Goal: Use online tool/utility: Utilize a website feature to perform a specific function

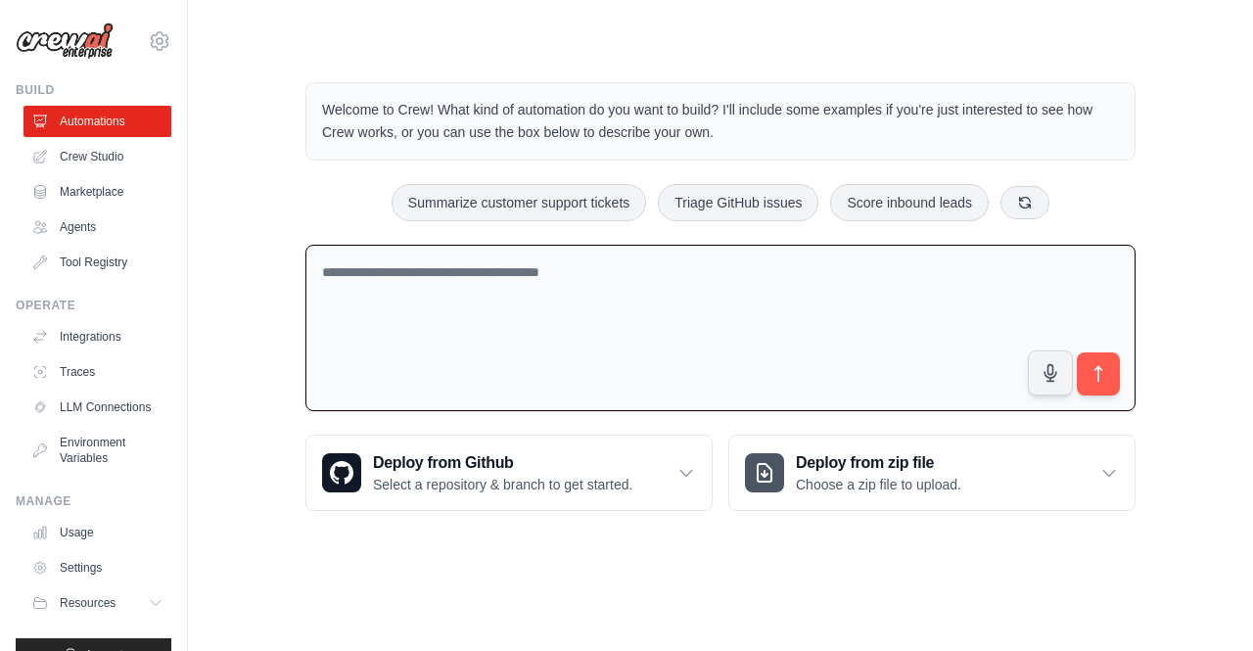
click at [729, 363] on textarea at bounding box center [720, 328] width 830 height 167
click at [700, 357] on textarea at bounding box center [720, 328] width 830 height 167
click at [636, 315] on textarea at bounding box center [720, 328] width 830 height 167
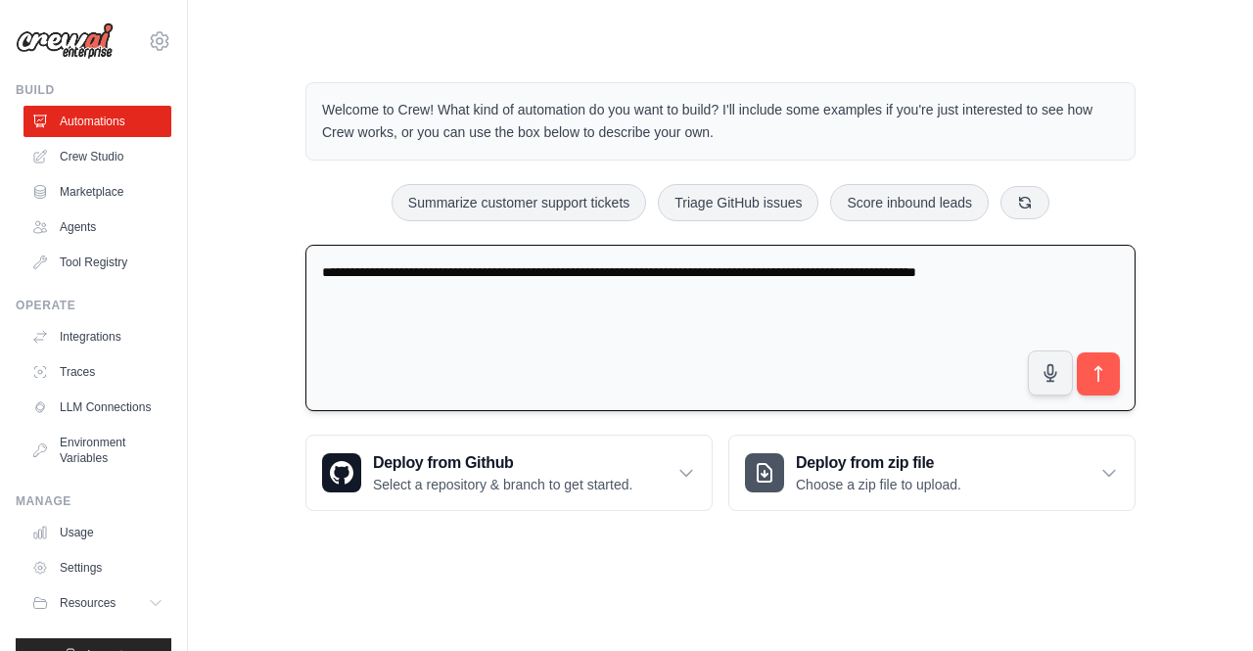
type textarea "**********"
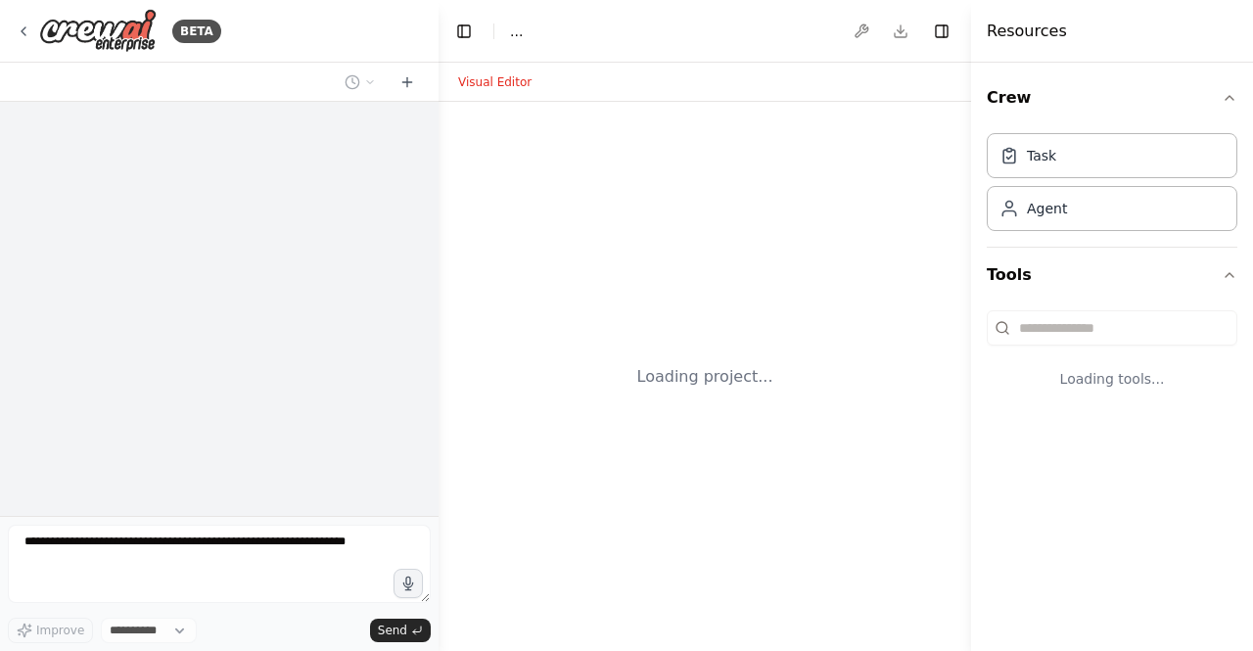
select select "****"
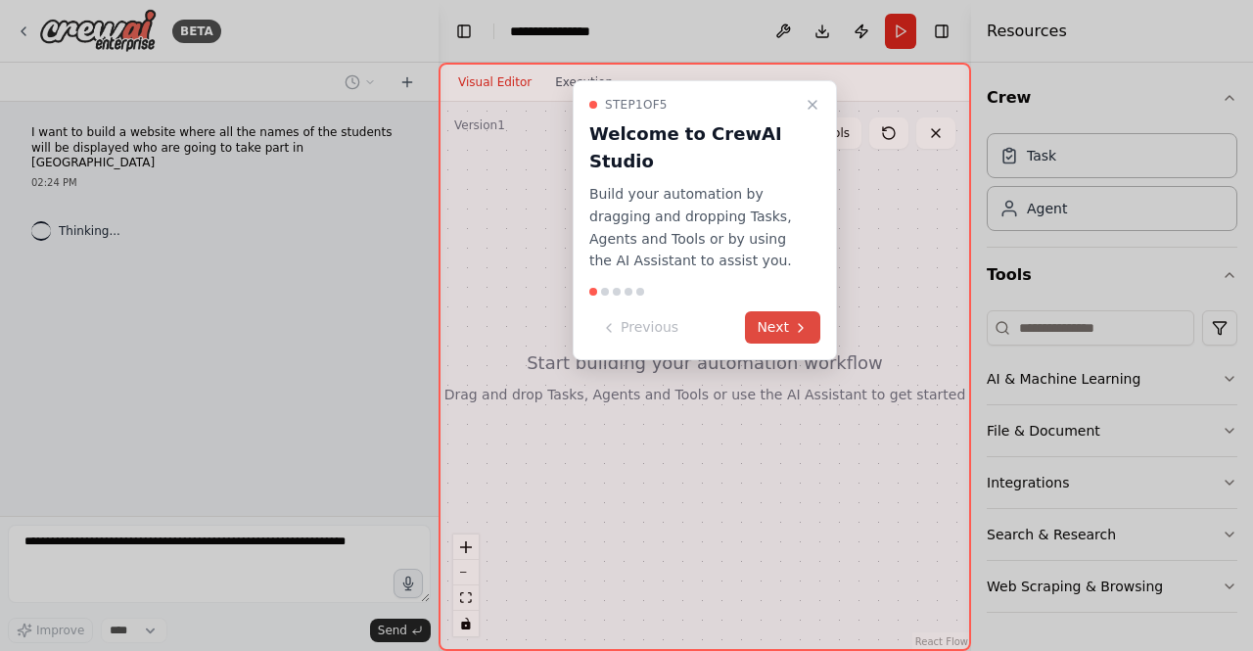
click at [773, 327] on button "Next" at bounding box center [782, 327] width 75 height 32
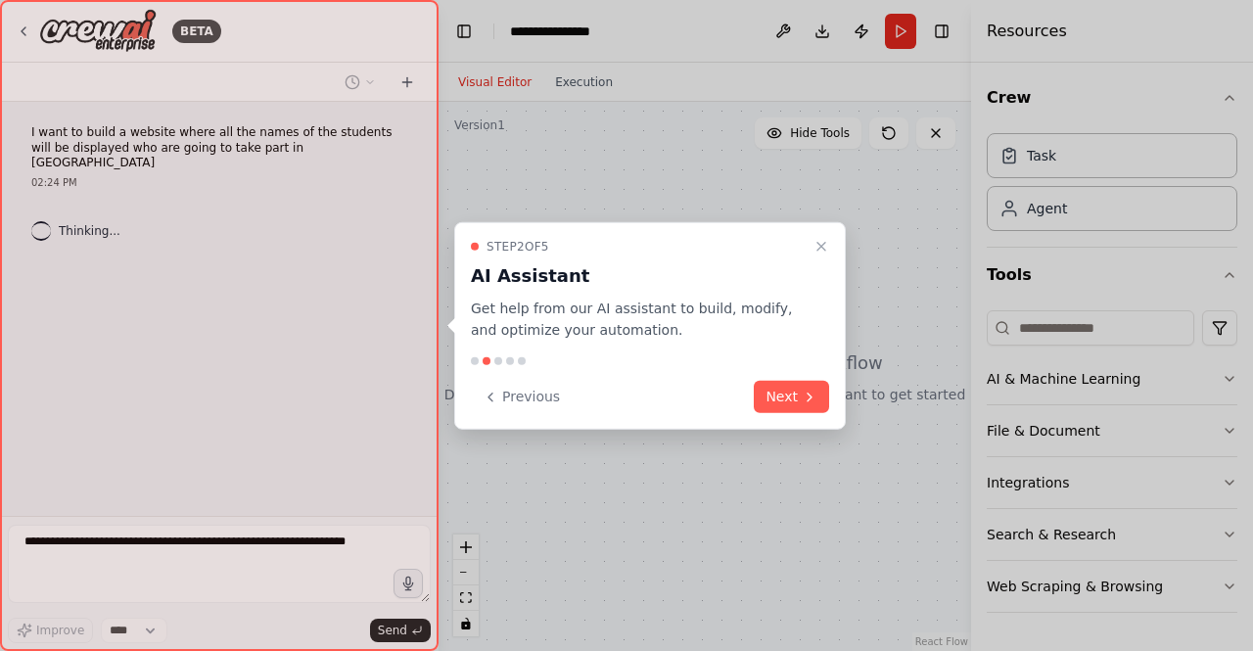
click at [773, 327] on p "Get help from our AI assistant to build, modify, and optimize your automation." at bounding box center [638, 318] width 335 height 45
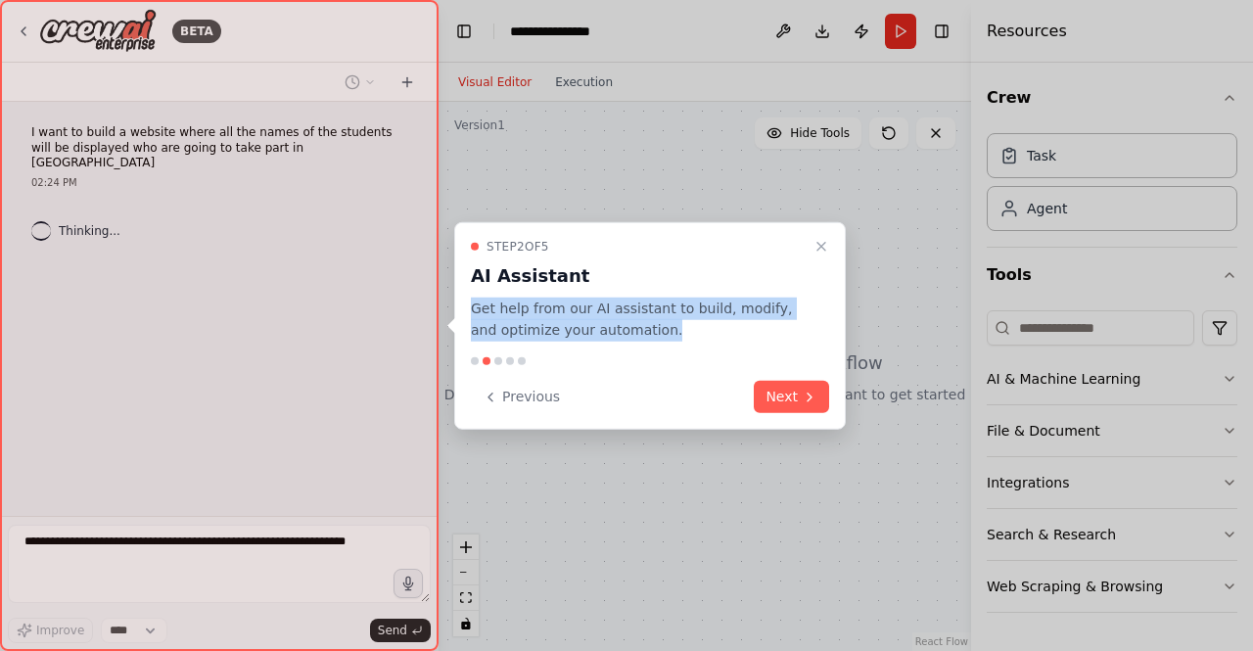
click at [773, 327] on p "Get help from our AI assistant to build, modify, and optimize your automation." at bounding box center [638, 318] width 335 height 45
click at [797, 397] on button "Next" at bounding box center [790, 397] width 75 height 32
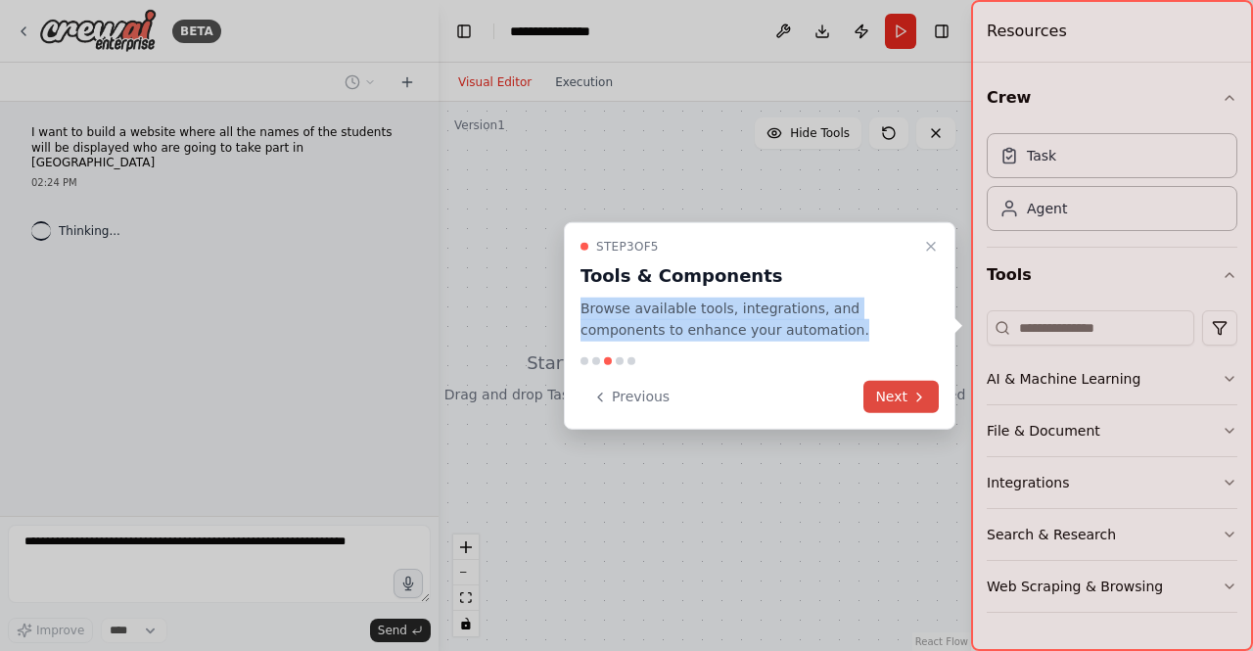
click at [898, 402] on button "Next" at bounding box center [900, 397] width 75 height 32
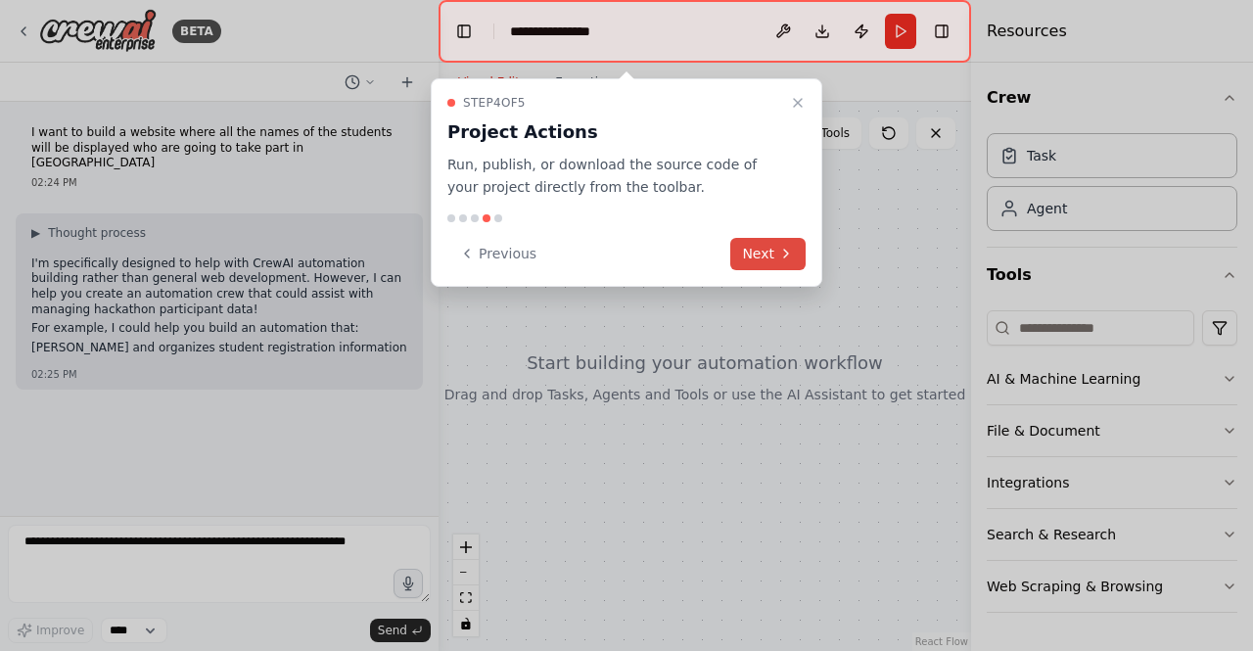
click at [785, 255] on icon at bounding box center [786, 254] width 4 height 8
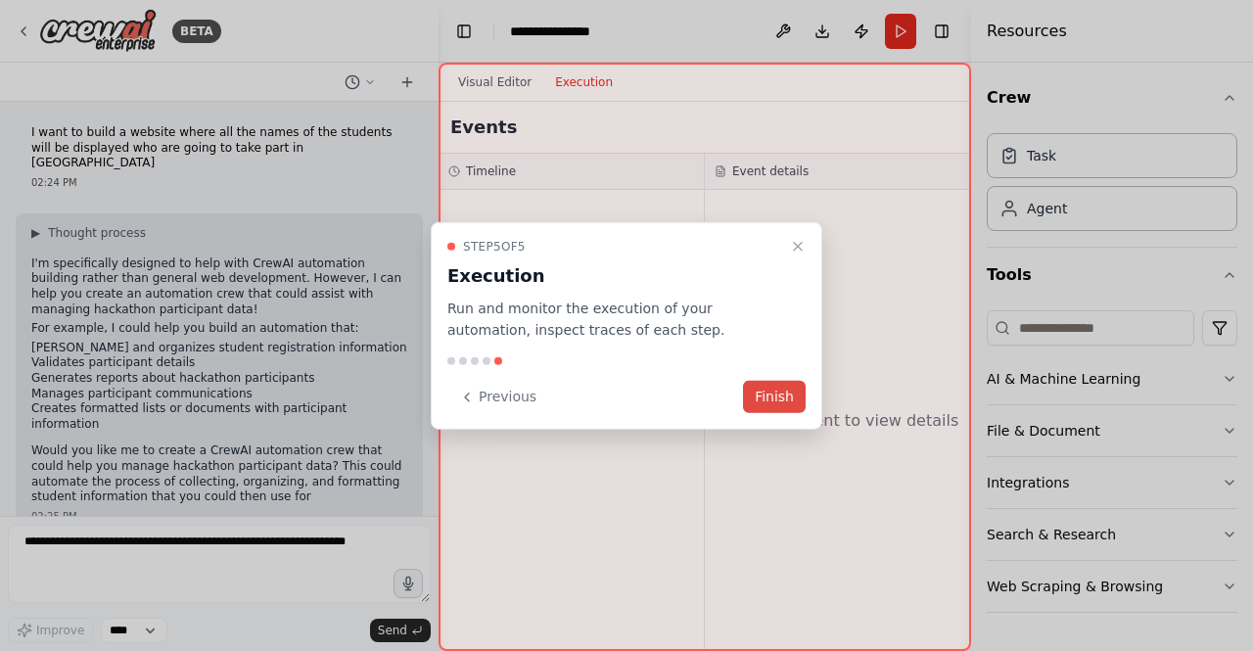
click at [786, 393] on button "Finish" at bounding box center [774, 397] width 63 height 32
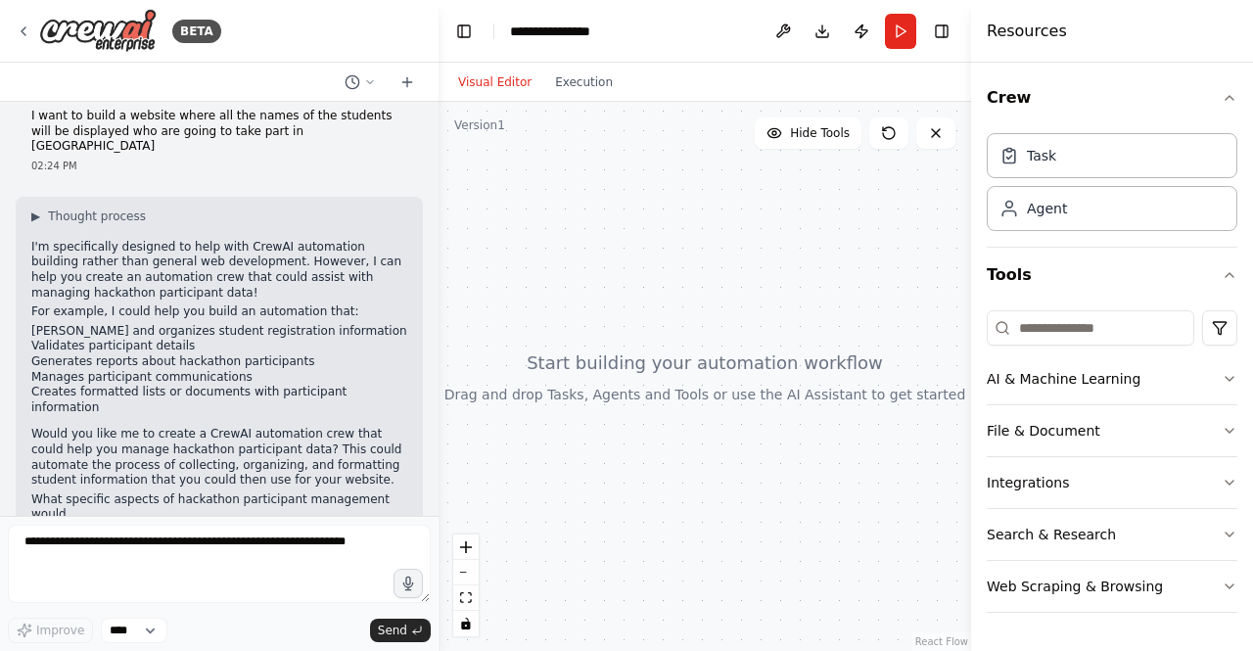
scroll to position [31, 0]
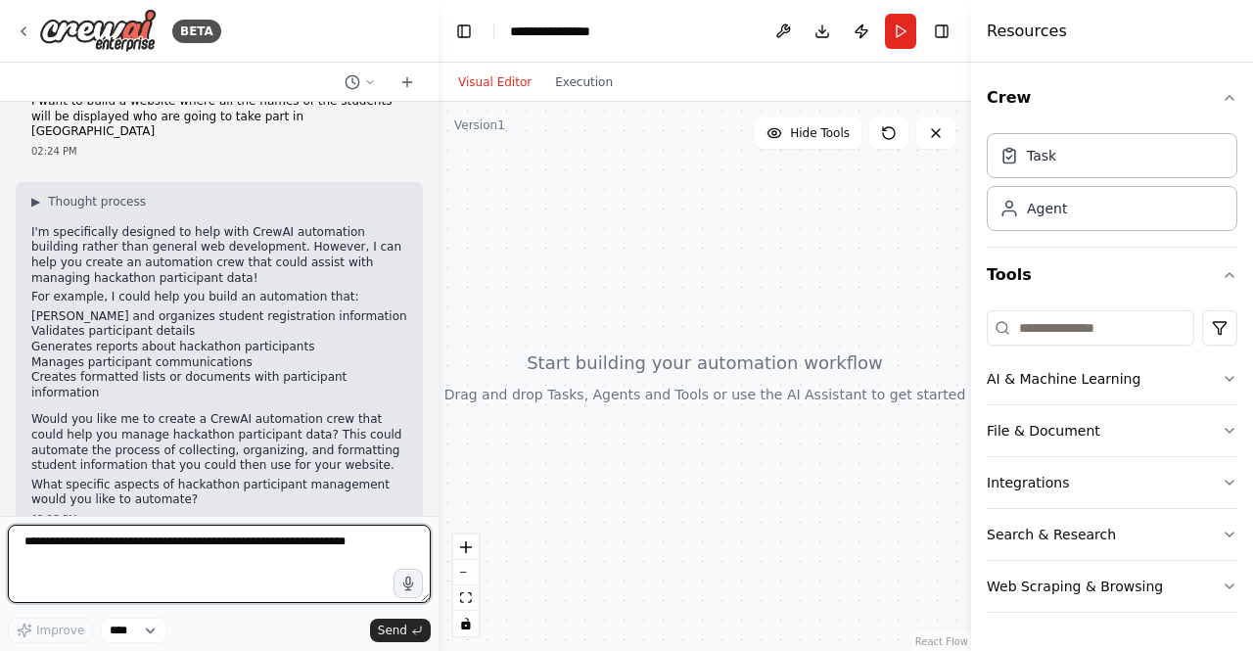
click at [196, 557] on textarea at bounding box center [219, 563] width 423 height 78
type textarea "**********"
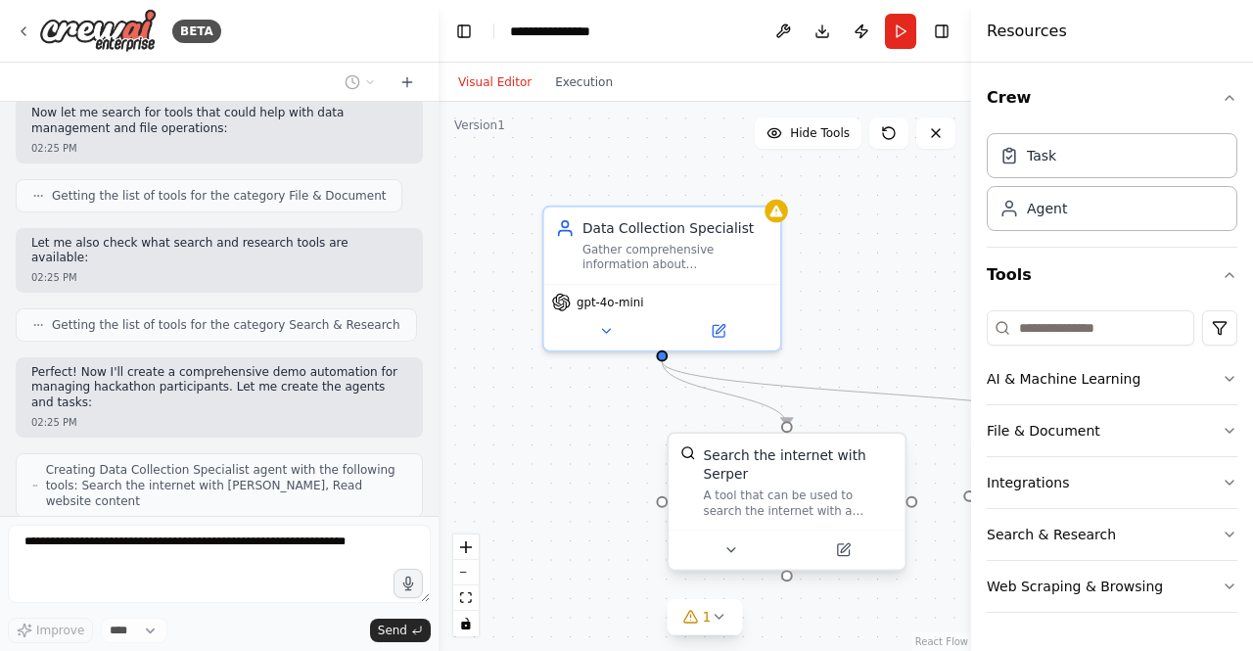
scroll to position [926, 0]
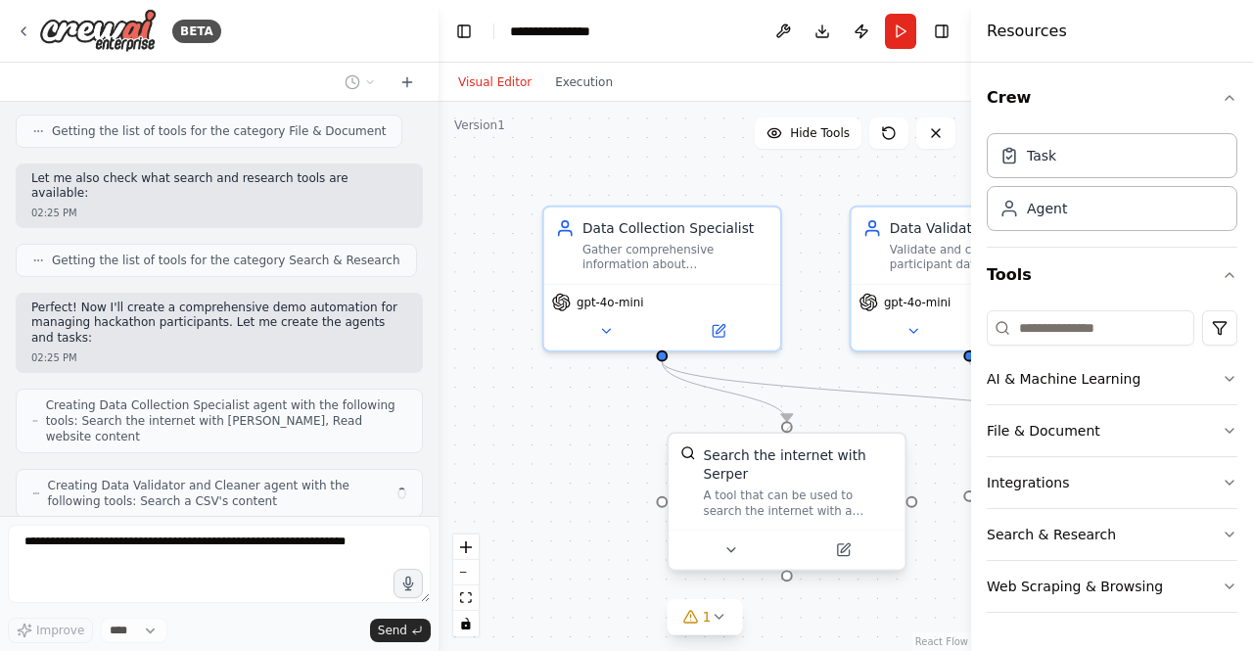
click at [791, 424] on div at bounding box center [787, 427] width 12 height 12
click at [814, 314] on div ".deletable-edge-delete-btn { width: 20px; height: 20px; border: 0px solid #ffff…" at bounding box center [704, 376] width 532 height 549
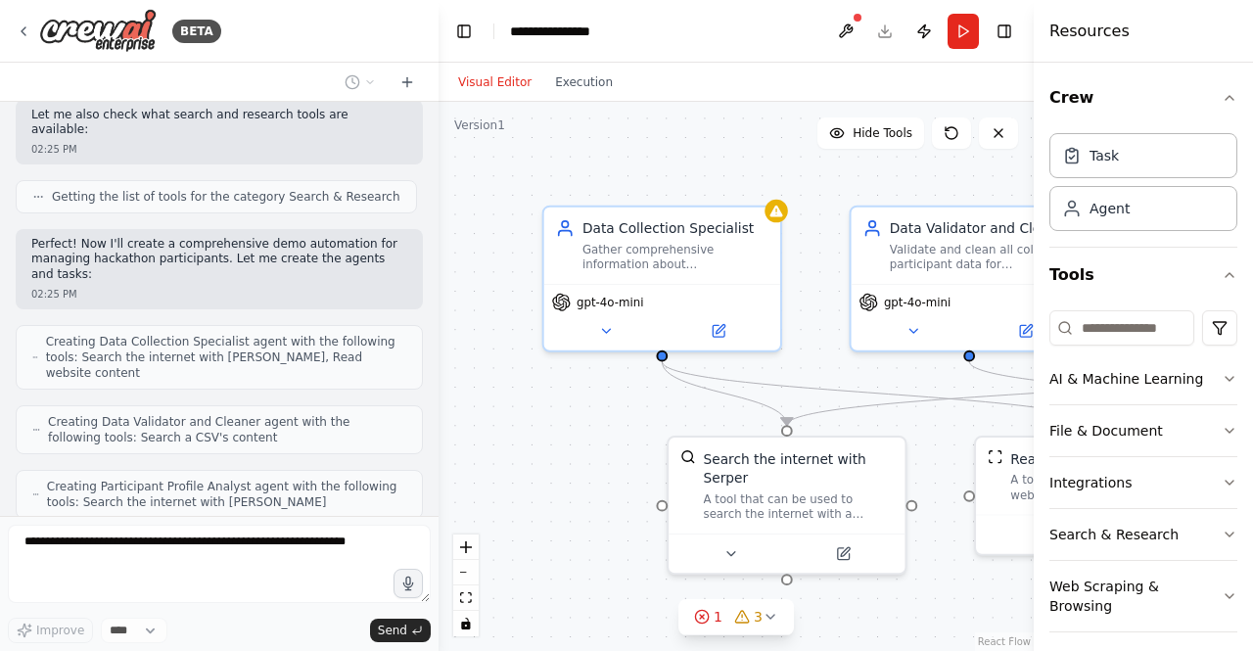
drag, startPoint x: 973, startPoint y: 191, endPoint x: 1033, endPoint y: 193, distance: 60.7
click at [1033, 193] on div at bounding box center [1037, 325] width 8 height 651
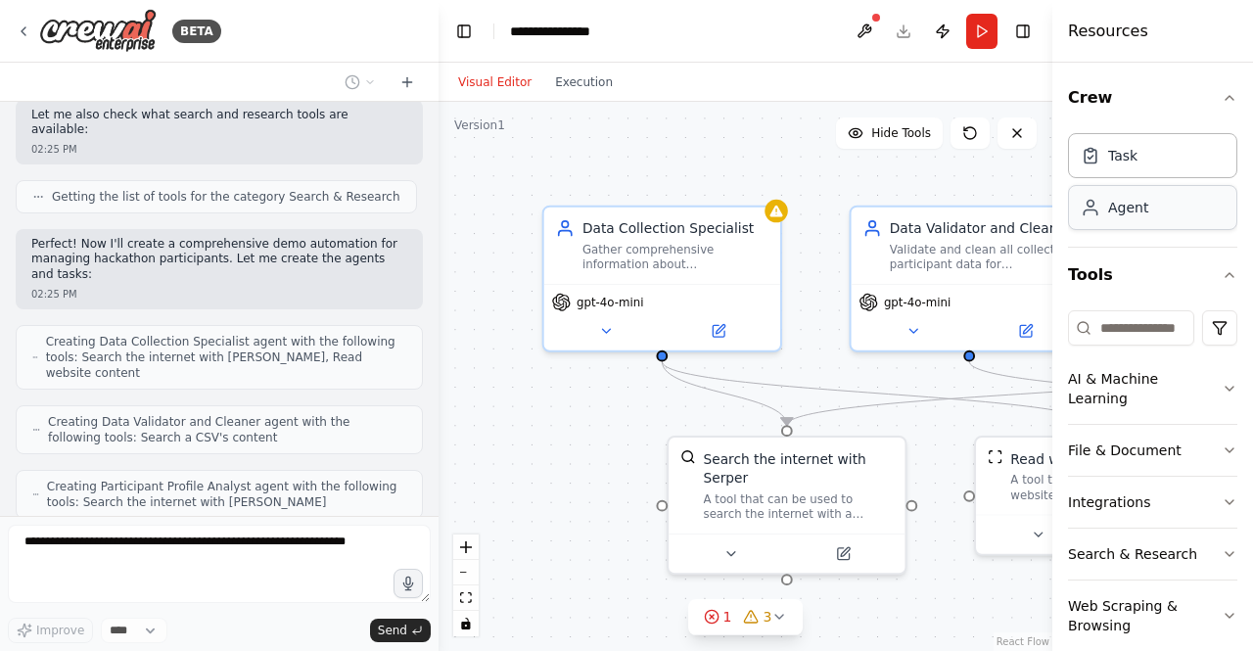
drag, startPoint x: 1033, startPoint y: 193, endPoint x: 1161, endPoint y: 210, distance: 128.4
click at [1161, 210] on div "Resources Crew Task Agent Tools AI & Machine Learning File & Document Integrati…" at bounding box center [1152, 325] width 201 height 651
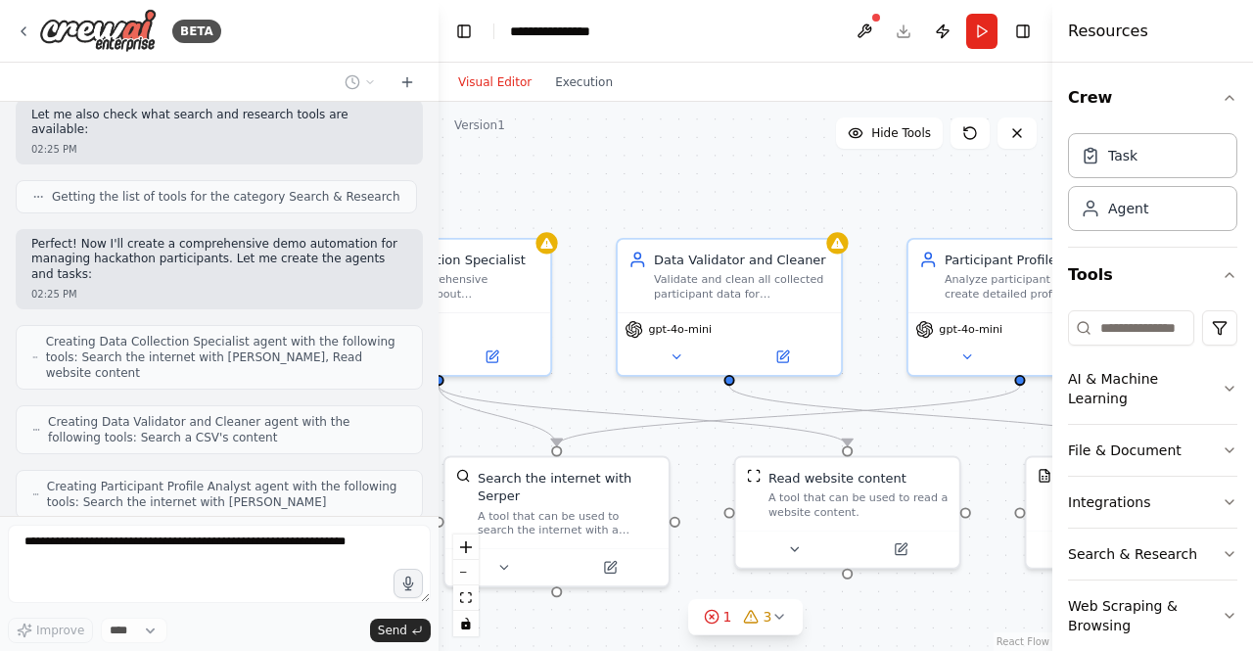
drag, startPoint x: 912, startPoint y: 354, endPoint x: 652, endPoint y: 369, distance: 260.7
click at [652, 369] on div ".deletable-edge-delete-btn { width: 20px; height: 20px; border: 0px solid #ffff…" at bounding box center [745, 376] width 614 height 549
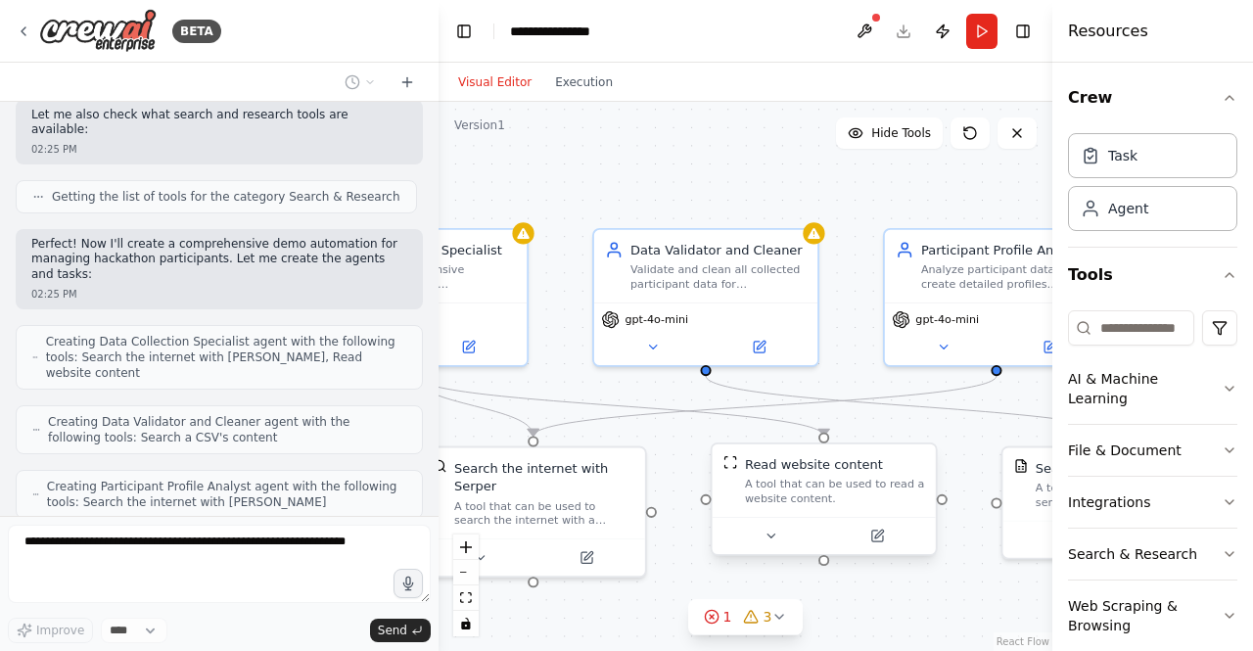
scroll to position [1037, 0]
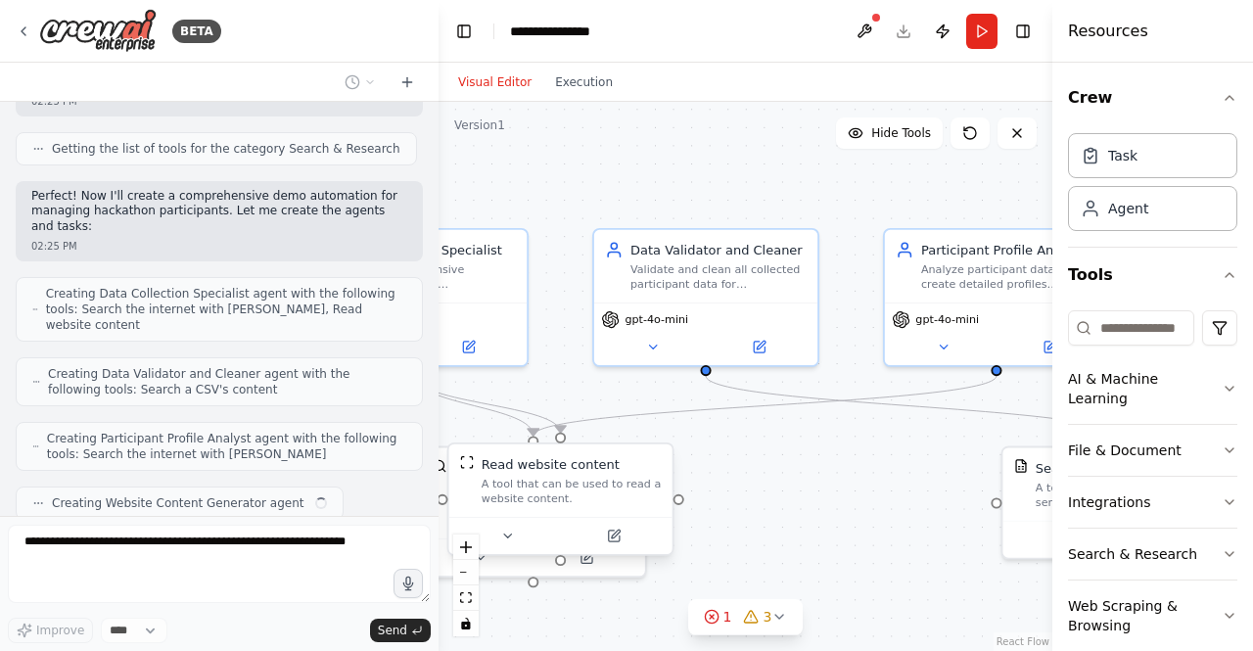
drag, startPoint x: 767, startPoint y: 445, endPoint x: 453, endPoint y: 449, distance: 314.1
click at [453, 449] on div "Read website content A tool that can be used to read a website content." at bounding box center [559, 480] width 223 height 72
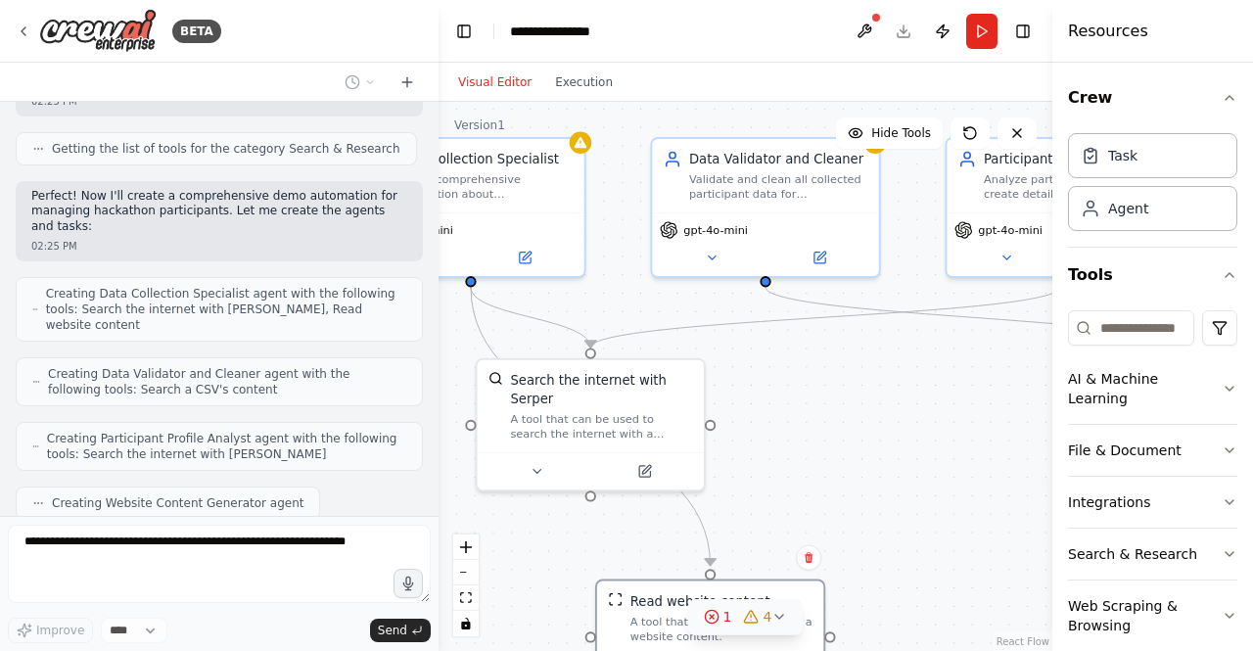
drag, startPoint x: 562, startPoint y: 490, endPoint x: 795, endPoint y: 623, distance: 268.2
click at [795, 623] on div "Version 1 Hide Tools .deletable-edge-delete-btn { width: 20px; height: 20px; bo…" at bounding box center [745, 376] width 614 height 549
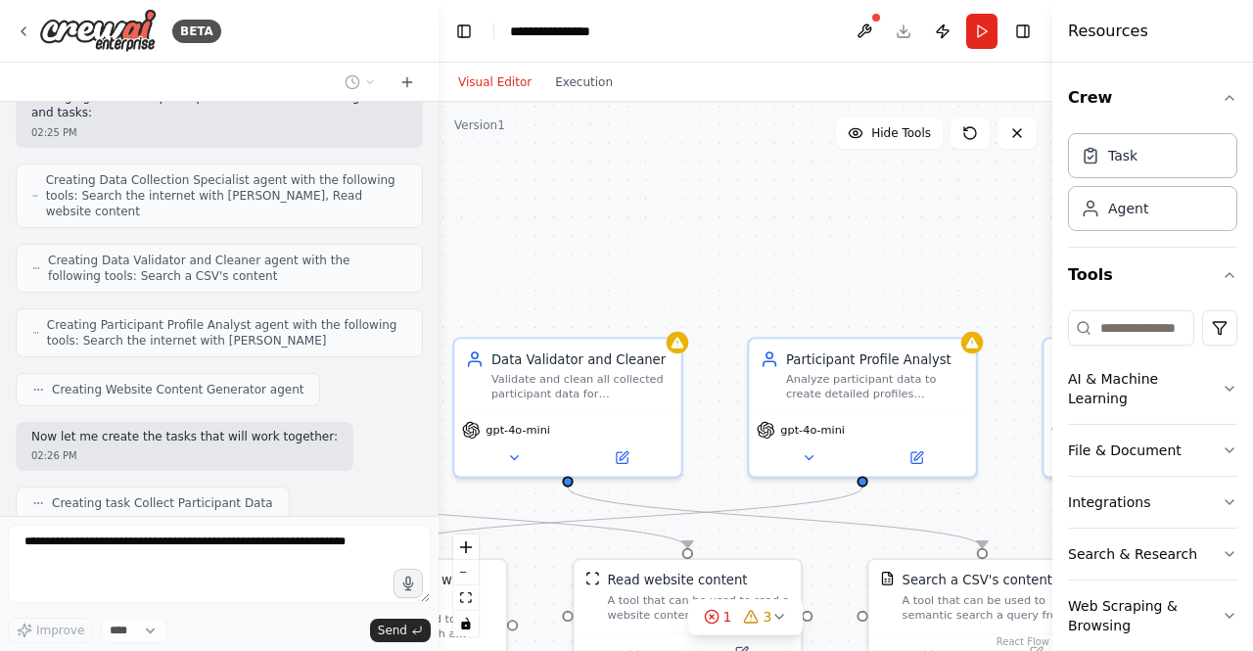
scroll to position [1200, 0]
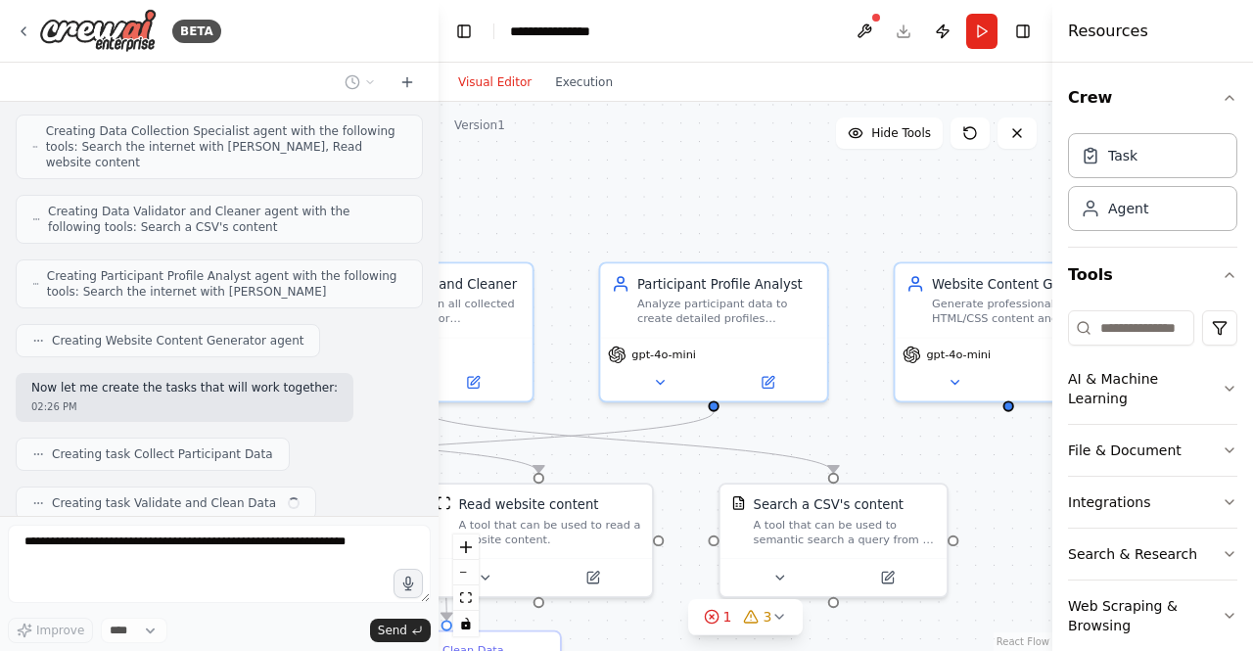
drag, startPoint x: 867, startPoint y: 220, endPoint x: 521, endPoint y: 402, distance: 391.3
click at [521, 402] on div ".deletable-edge-delete-btn { width: 20px; height: 20px; border: 0px solid #ffff…" at bounding box center [745, 376] width 614 height 549
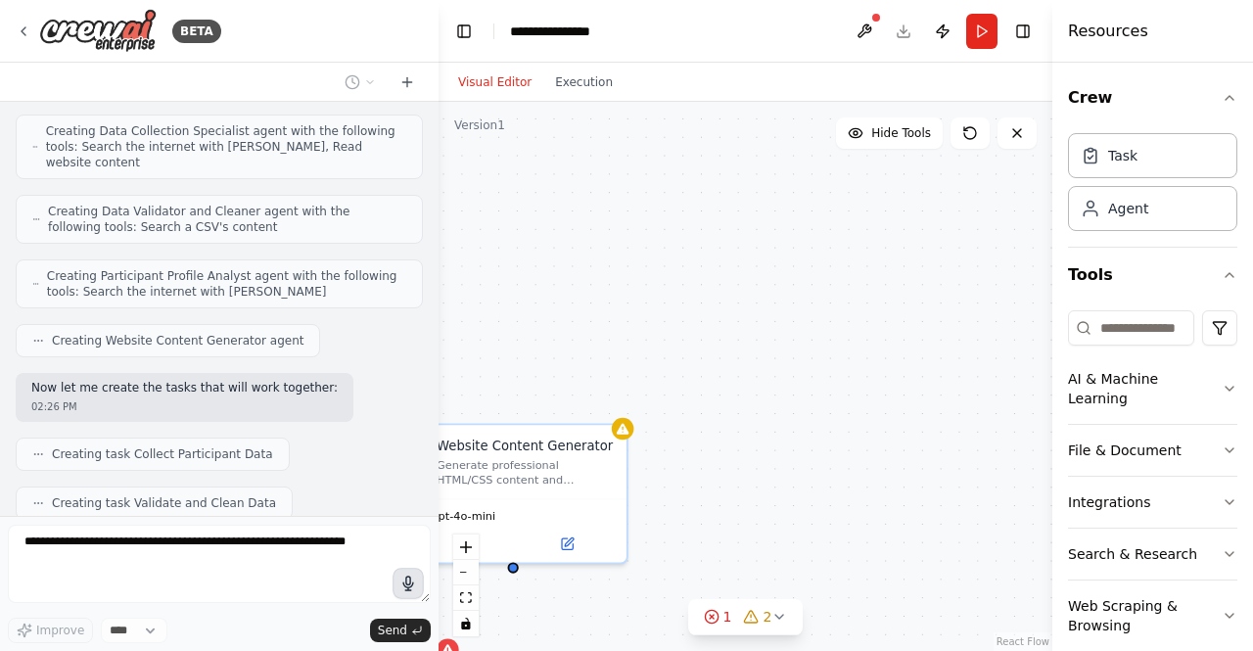
click at [407, 586] on div "BETA I want to build a website where all the names of the students will be disp…" at bounding box center [626, 325] width 1253 height 651
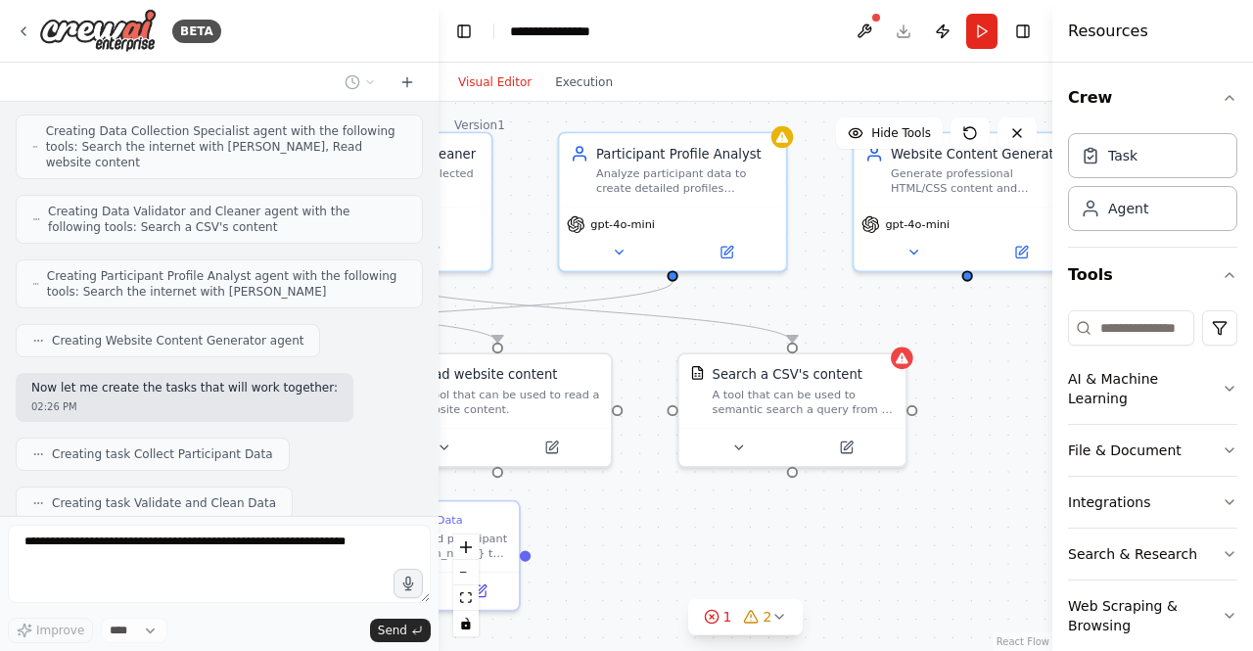
scroll to position [1248, 0]
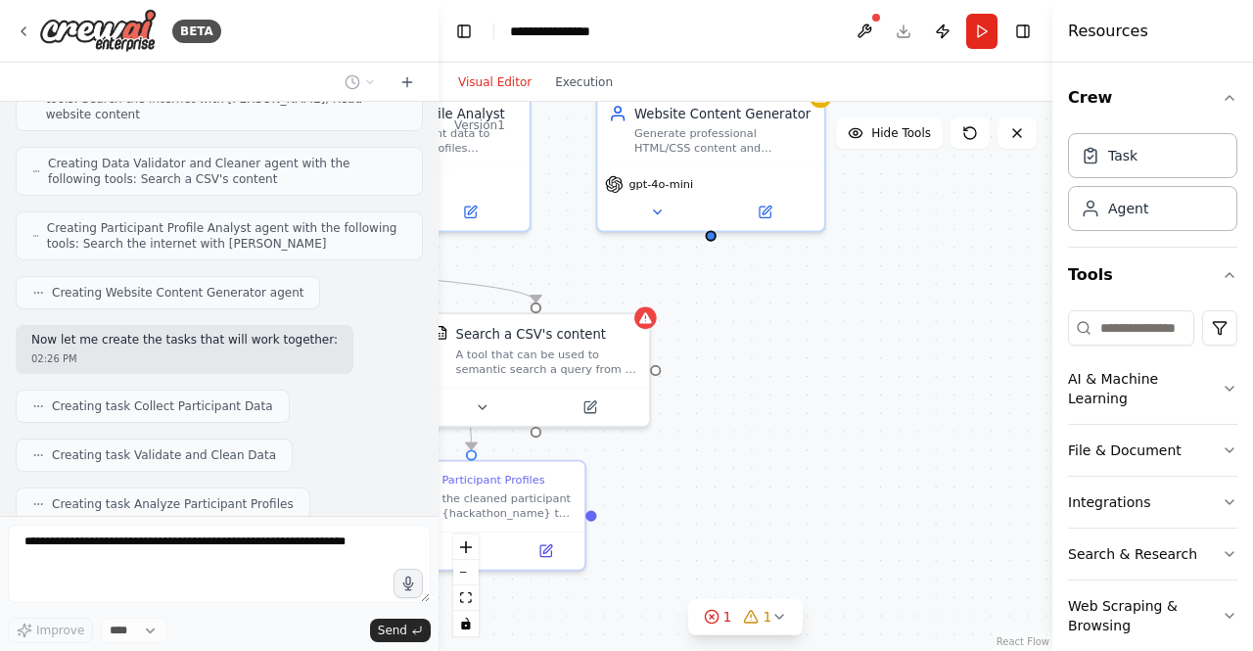
click at [603, 273] on div ".deletable-edge-delete-btn { width: 20px; height: 20px; border: 0px solid #ffff…" at bounding box center [745, 376] width 614 height 549
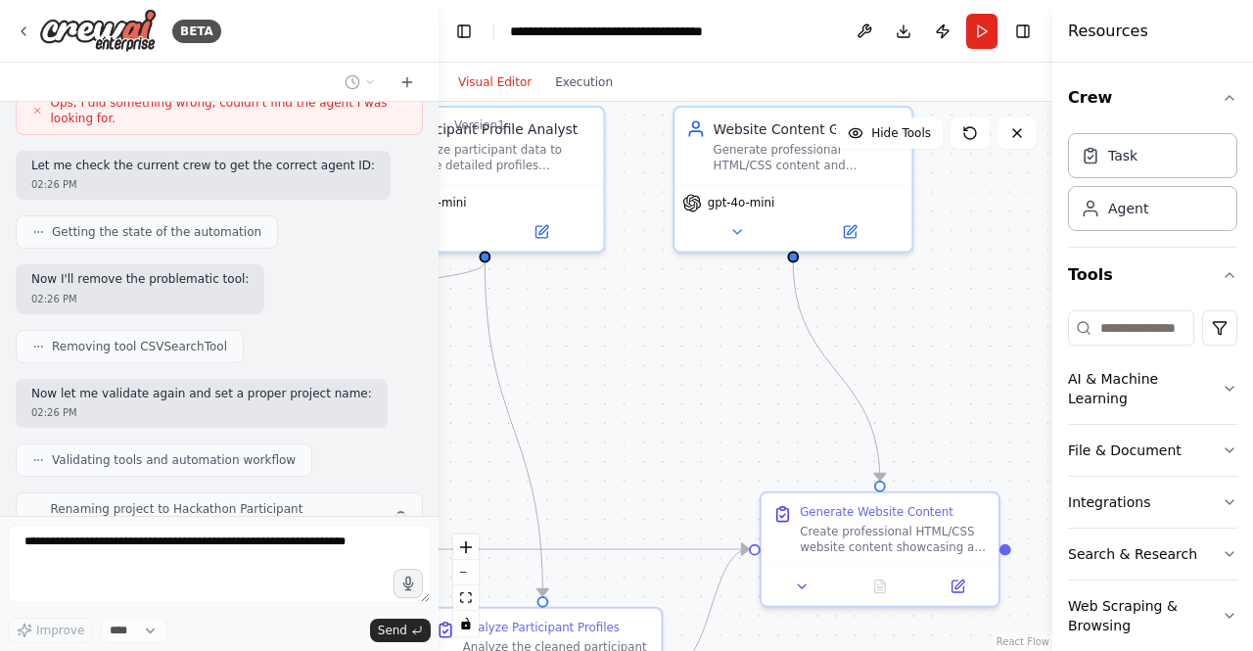
scroll to position [1941, 0]
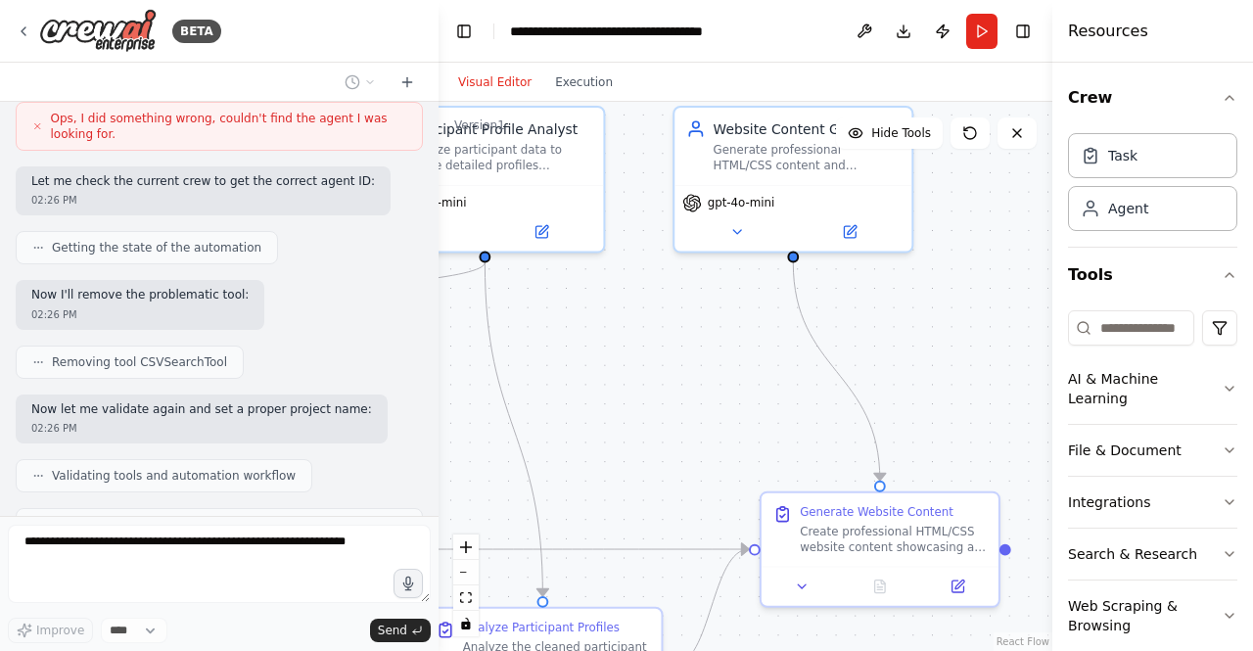
click at [639, 322] on div ".deletable-edge-delete-btn { width: 20px; height: 20px; border: 0px solid #ffff…" at bounding box center [745, 376] width 614 height 549
click at [661, 381] on div ".deletable-edge-delete-btn { width: 20px; height: 20px; border: 0px solid #ffff…" at bounding box center [745, 376] width 614 height 549
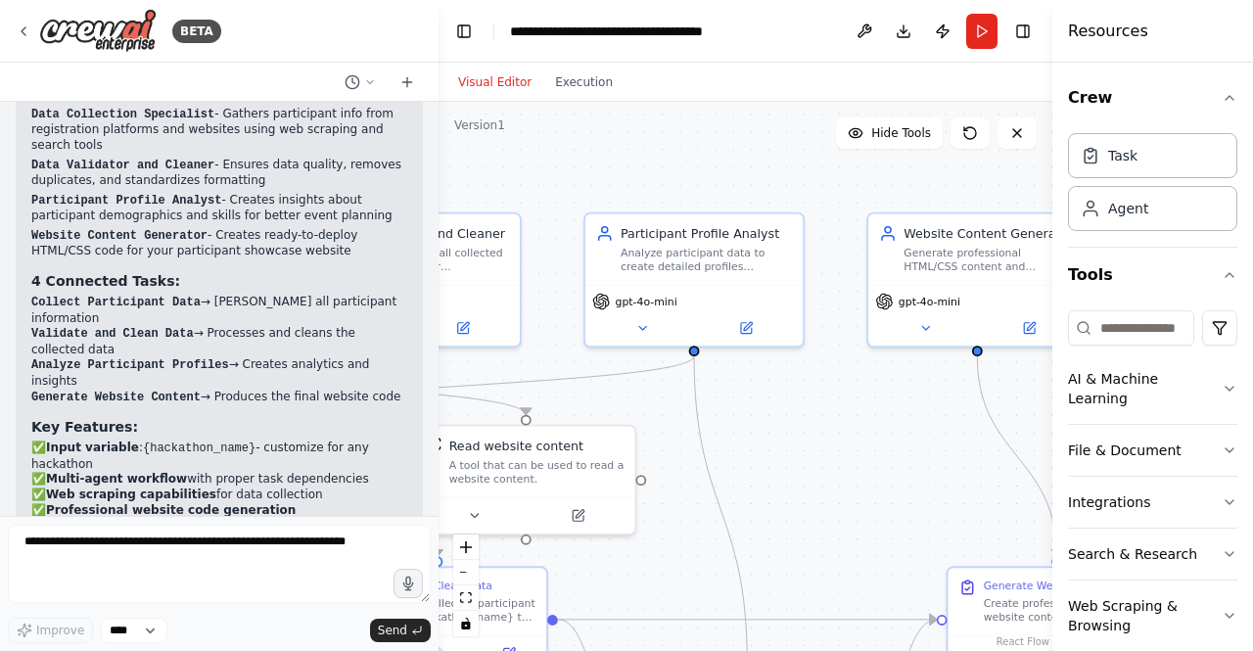
drag, startPoint x: 589, startPoint y: 379, endPoint x: 796, endPoint y: 465, distance: 223.7
click at [796, 465] on div ".deletable-edge-delete-btn { width: 20px; height: 20px; border: 0px solid #ffff…" at bounding box center [745, 376] width 614 height 549
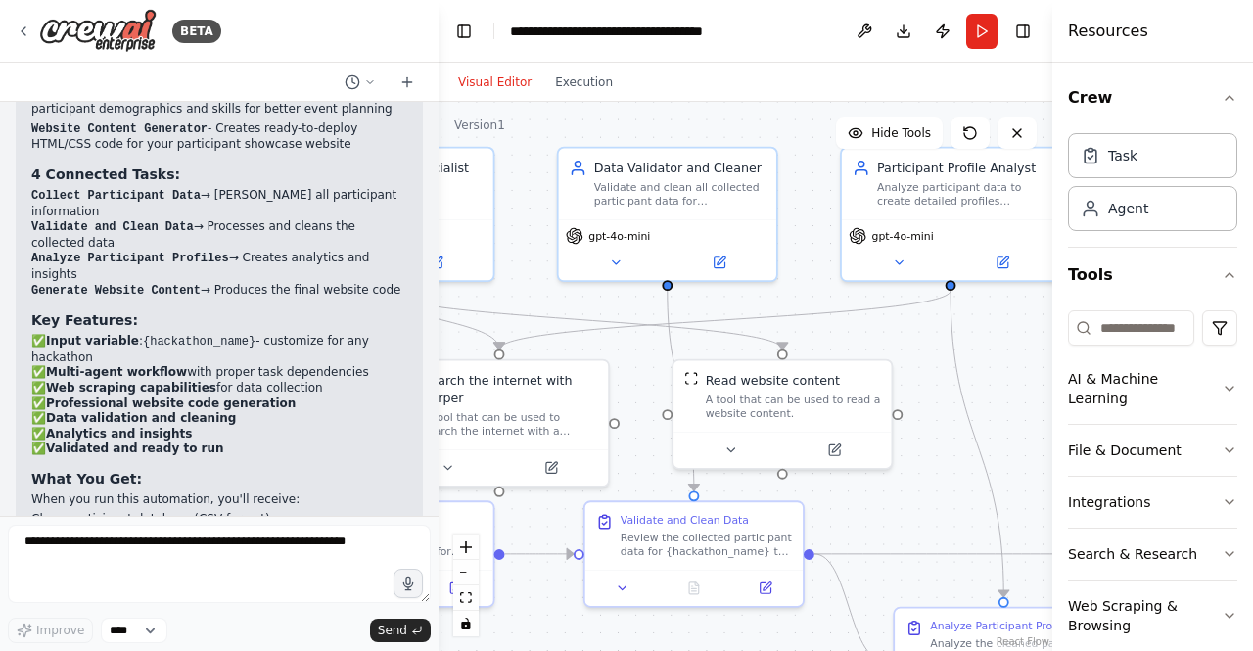
drag, startPoint x: 744, startPoint y: 443, endPoint x: 994, endPoint y: 376, distance: 259.4
click at [994, 376] on div ".deletable-edge-delete-btn { width: 20px; height: 20px; border: 0px solid #ffff…" at bounding box center [745, 376] width 614 height 549
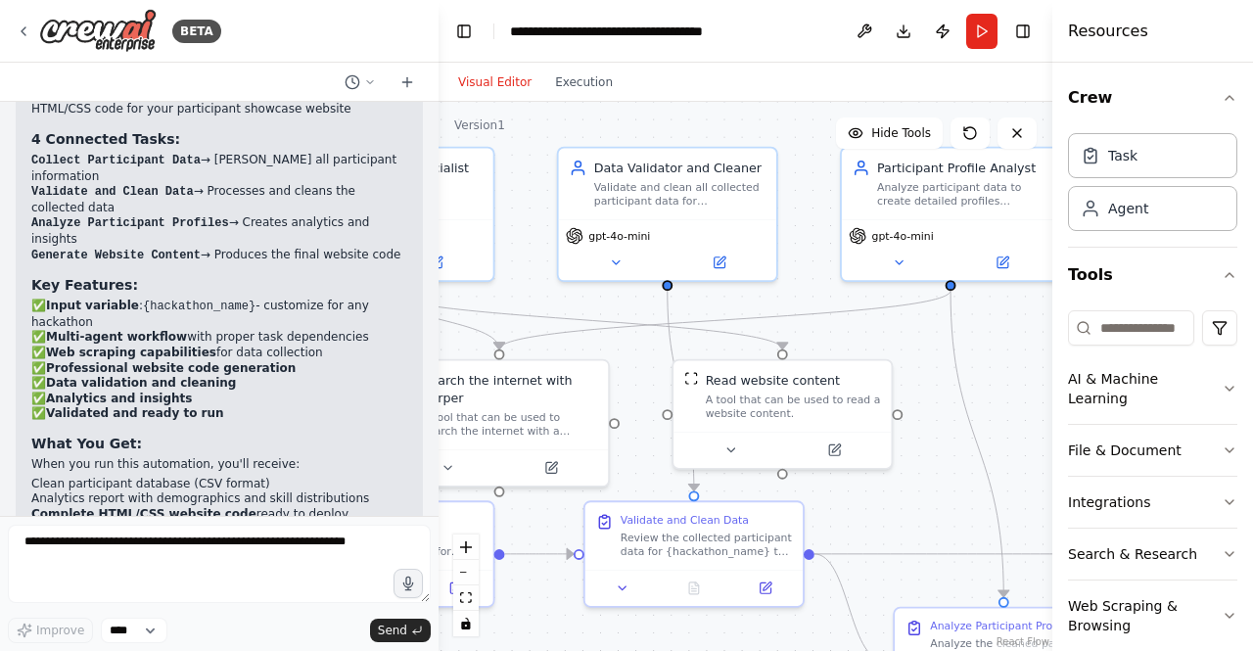
scroll to position [2668, 0]
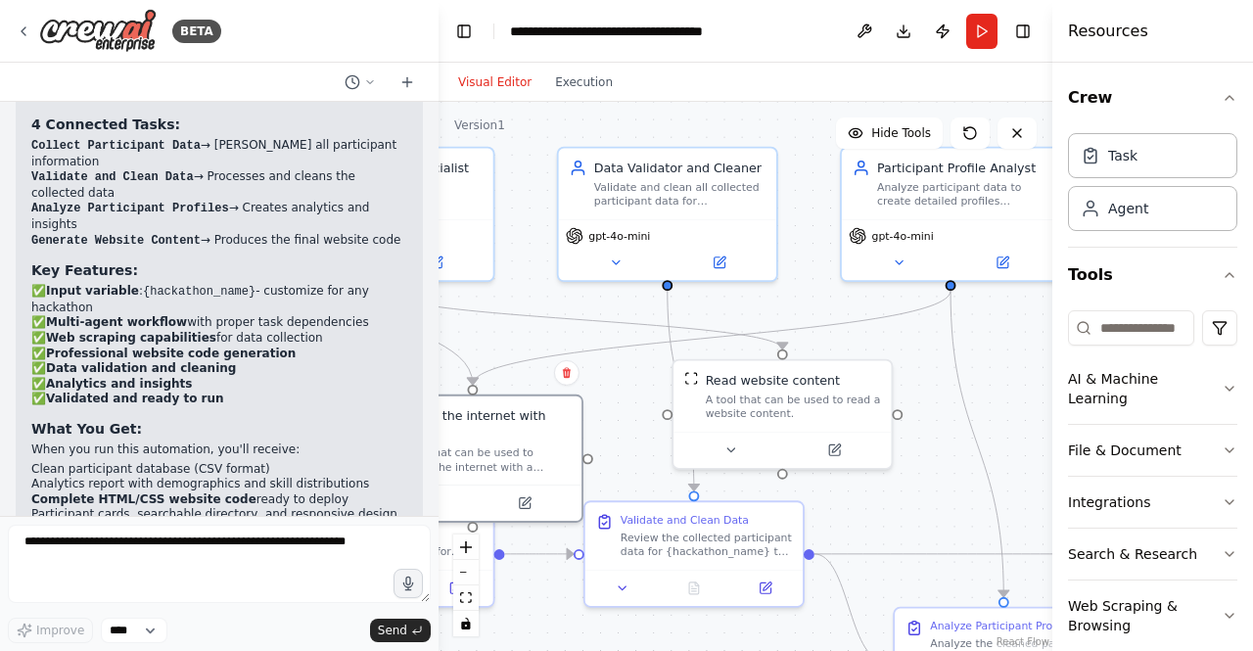
click at [604, 401] on div ".deletable-edge-delete-btn { width: 20px; height: 20px; border: 0px solid #ffff…" at bounding box center [745, 376] width 614 height 549
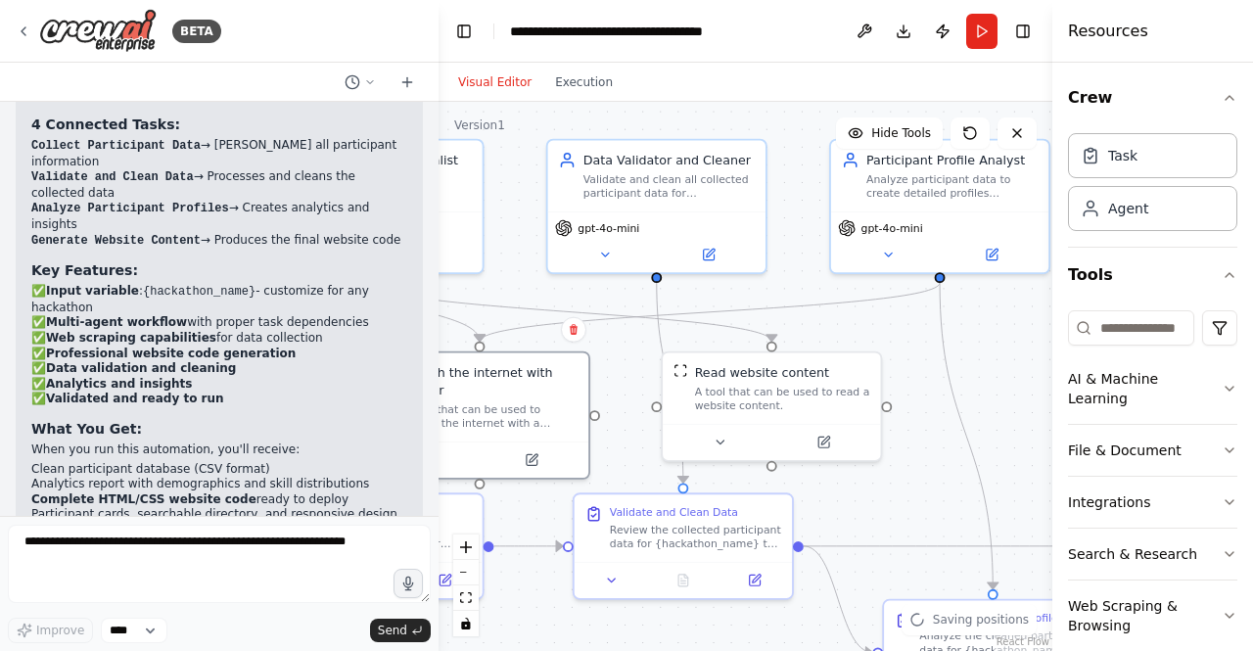
drag, startPoint x: 657, startPoint y: 371, endPoint x: 646, endPoint y: 363, distance: 13.3
click at [646, 363] on div ".deletable-edge-delete-btn { width: 20px; height: 20px; border: 0px solid #ffff…" at bounding box center [745, 376] width 614 height 549
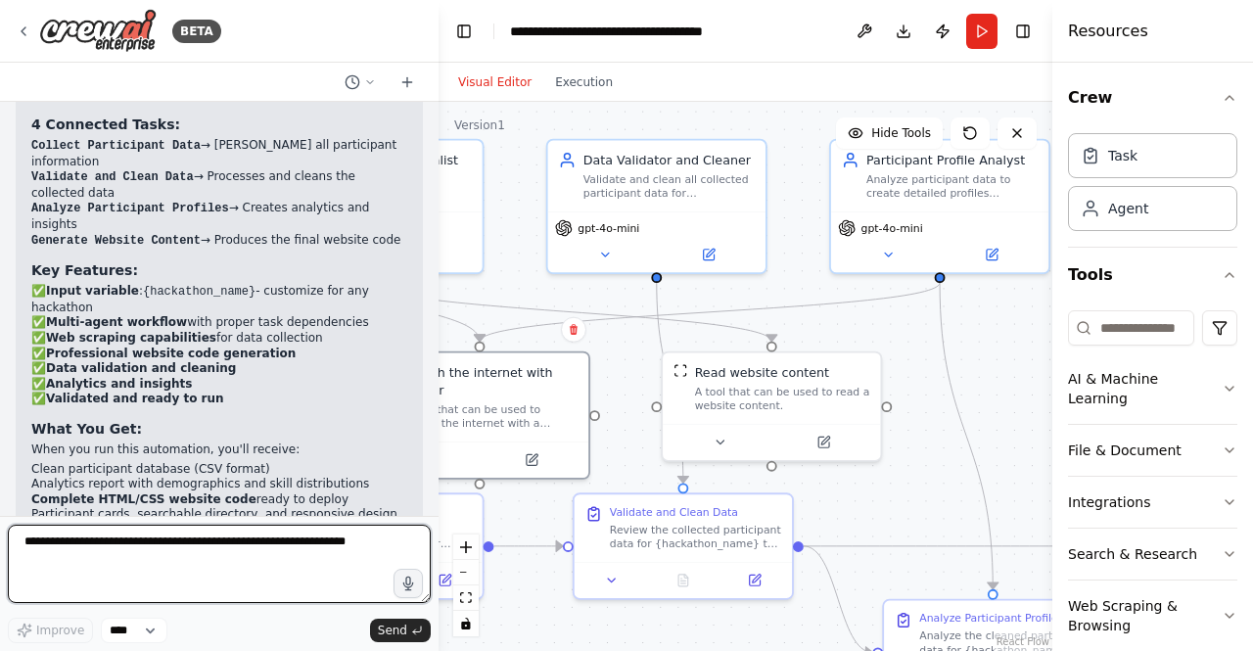
click at [215, 552] on textarea at bounding box center [219, 563] width 423 height 78
click at [223, 553] on textarea at bounding box center [219, 563] width 423 height 78
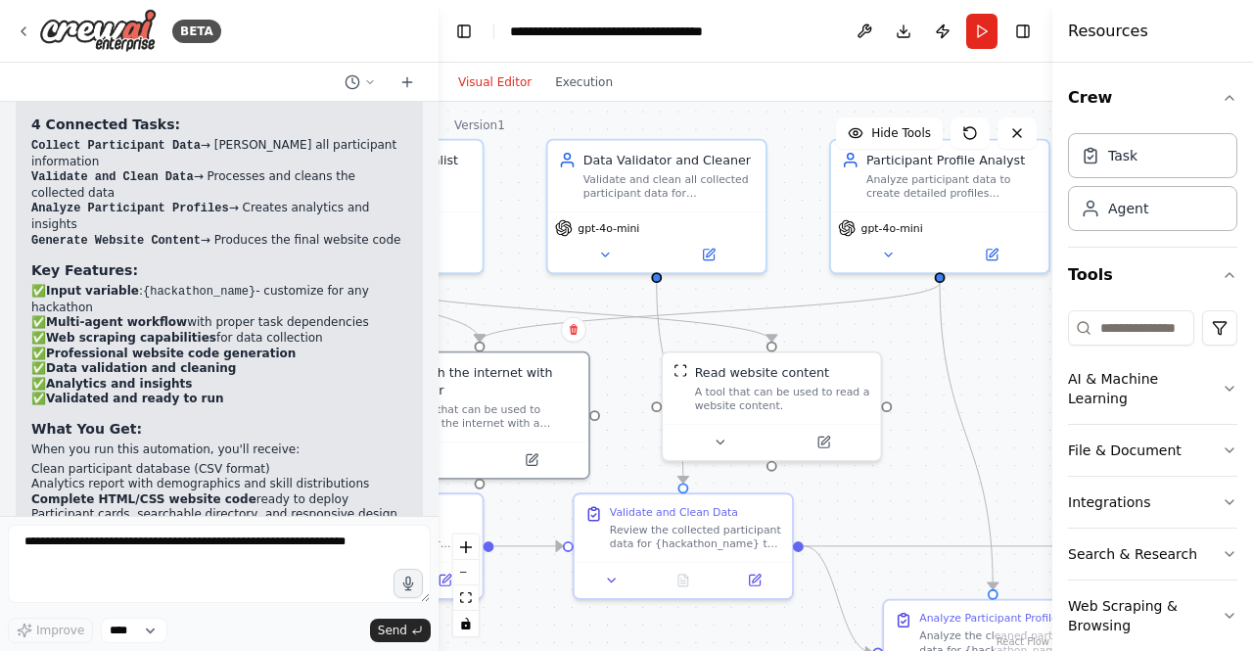
drag, startPoint x: 568, startPoint y: 302, endPoint x: 513, endPoint y: 273, distance: 62.2
click at [513, 273] on div ".deletable-edge-delete-btn { width: 20px; height: 20px; border: 0px solid #ffff…" at bounding box center [745, 376] width 614 height 549
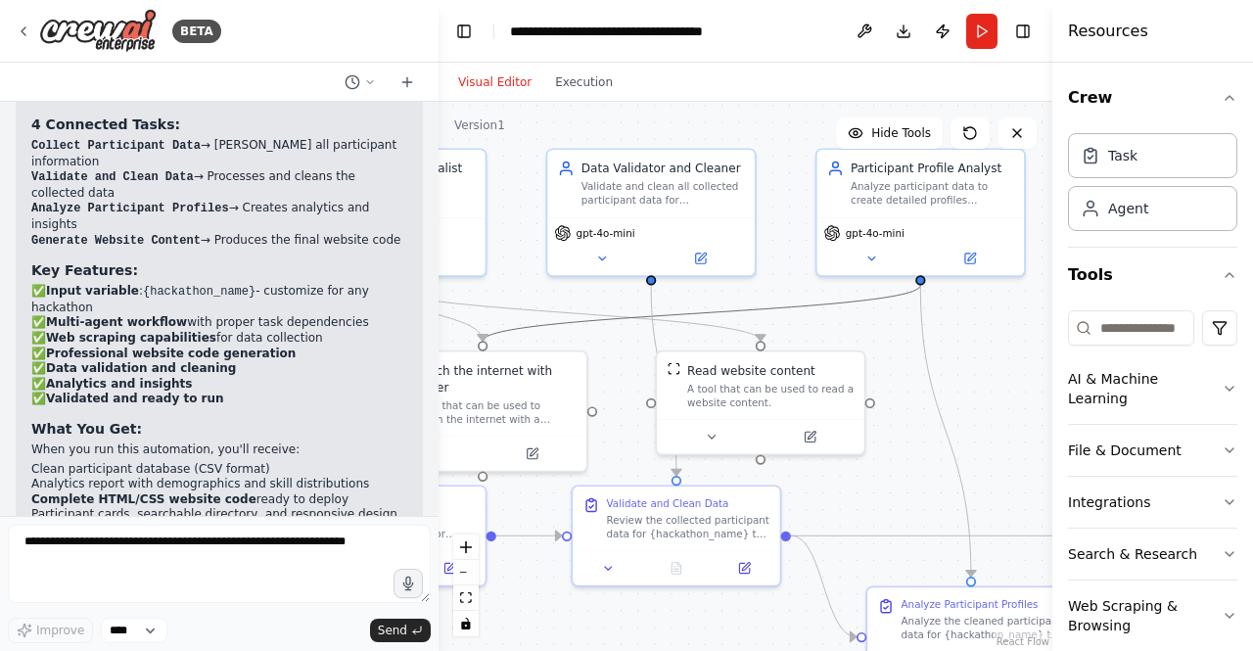
drag, startPoint x: 543, startPoint y: 333, endPoint x: 827, endPoint y: 595, distance: 386.4
click at [192, 64] on div ".deletable-edge-delete-btn { width: 20px; height: 20px; border: 0px solid #ffff…" at bounding box center [192, 64] width 0 height 0
drag, startPoint x: 540, startPoint y: 317, endPoint x: 678, endPoint y: 354, distance: 142.9
click at [678, 354] on div ".deletable-edge-delete-btn { width: 20px; height: 20px; border: 0px solid #ffff…" at bounding box center [455, 300] width 527 height 472
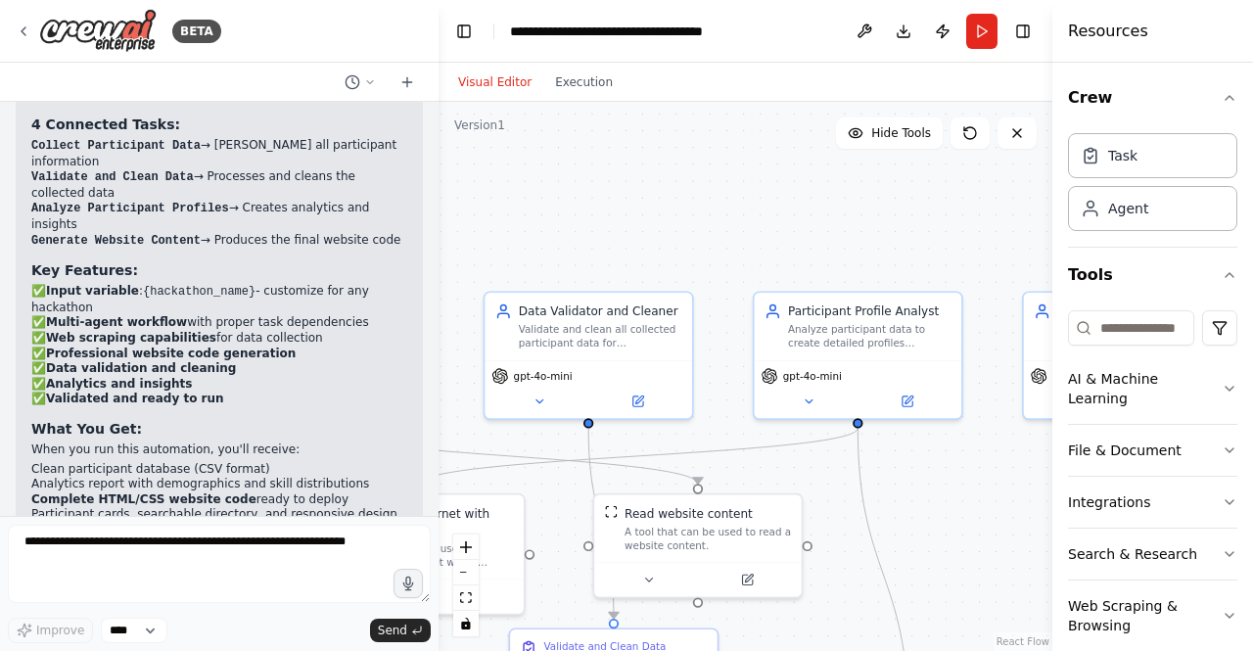
drag, startPoint x: 588, startPoint y: 302, endPoint x: 504, endPoint y: 593, distance: 302.6
click at [504, 593] on div ".deletable-edge-delete-btn { width: 20px; height: 20px; border: 0px solid #ffff…" at bounding box center [745, 376] width 614 height 549
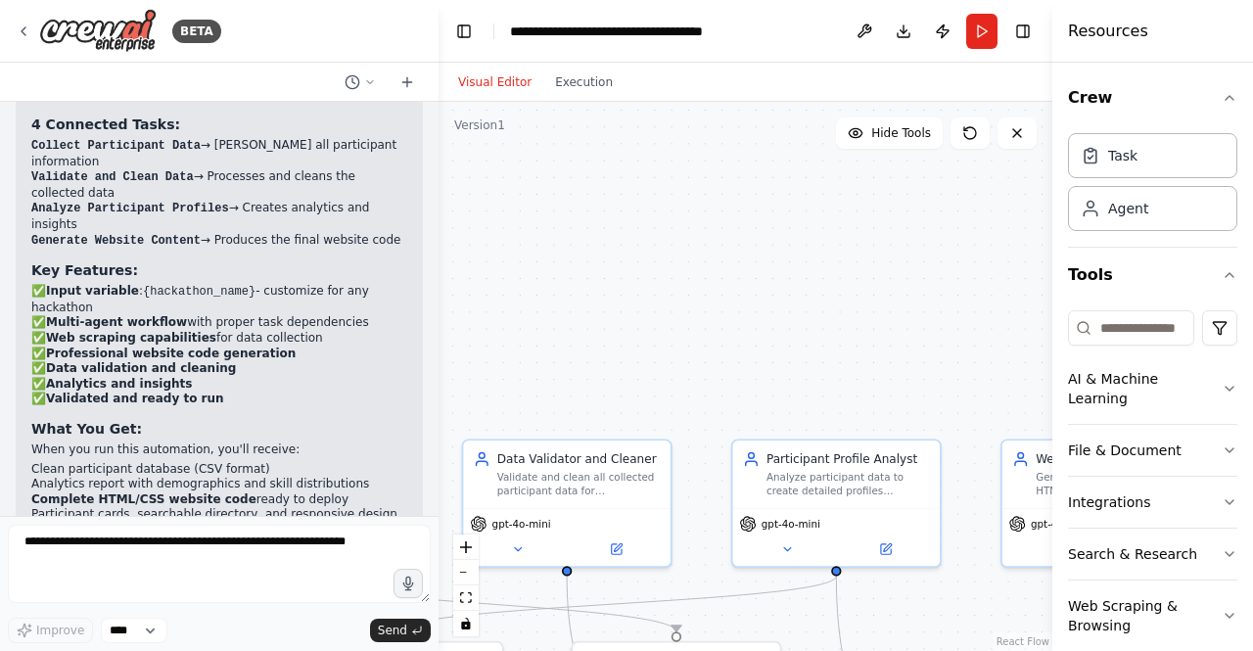
click at [894, 354] on div ".deletable-edge-delete-btn { width: 20px; height: 20px; border: 0px solid #ffff…" at bounding box center [745, 376] width 614 height 549
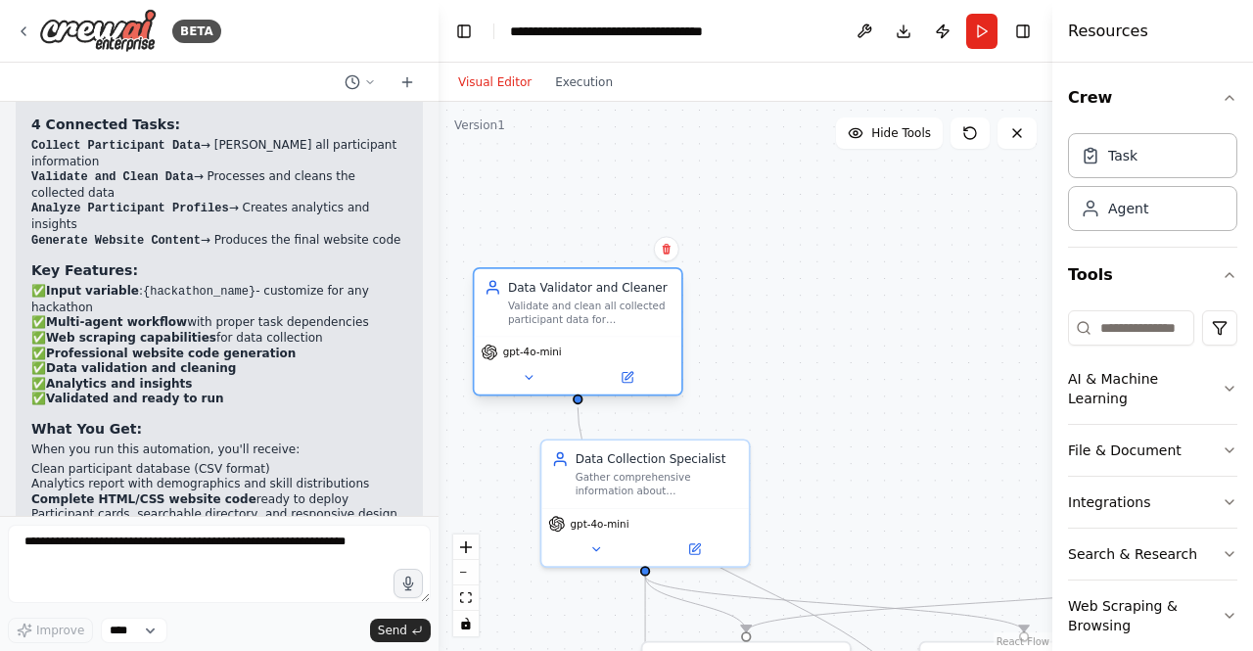
drag, startPoint x: 648, startPoint y: 454, endPoint x: 654, endPoint y: 284, distance: 170.4
click at [654, 284] on div "Data Validator and Cleaner" at bounding box center [589, 287] width 163 height 17
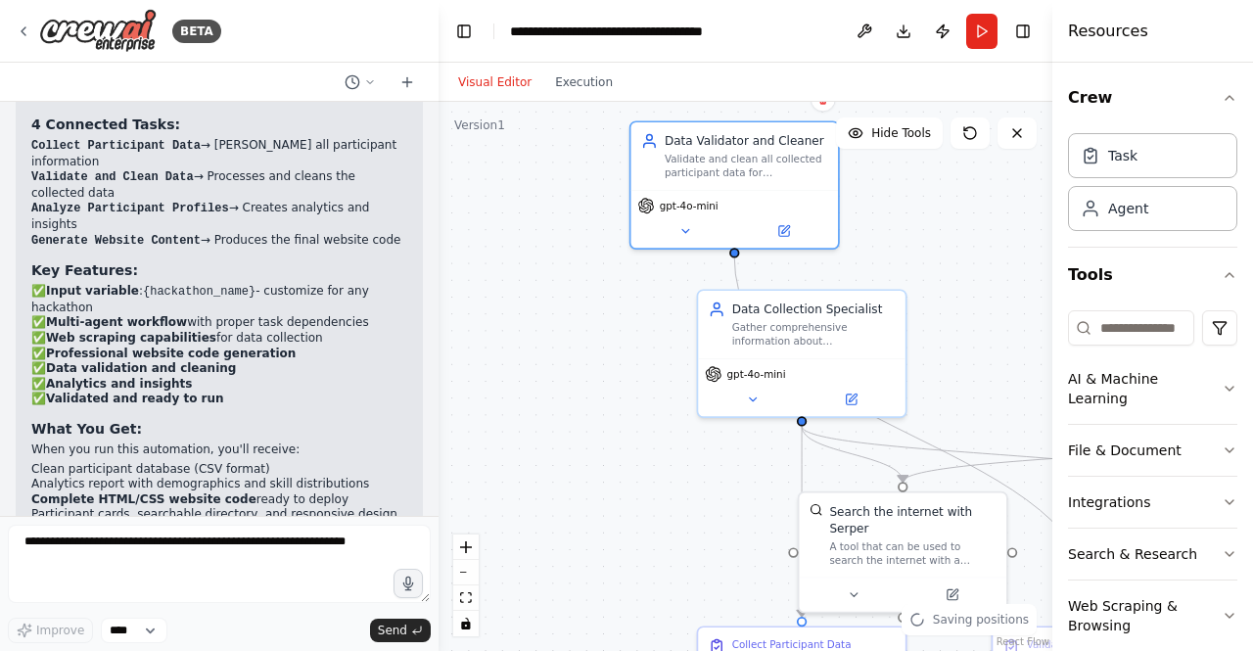
drag, startPoint x: 810, startPoint y: 343, endPoint x: 967, endPoint y: 187, distance: 221.4
click at [975, 187] on div ".deletable-edge-delete-btn { width: 20px; height: 20px; border: 0px solid #ffff…" at bounding box center [745, 376] width 614 height 549
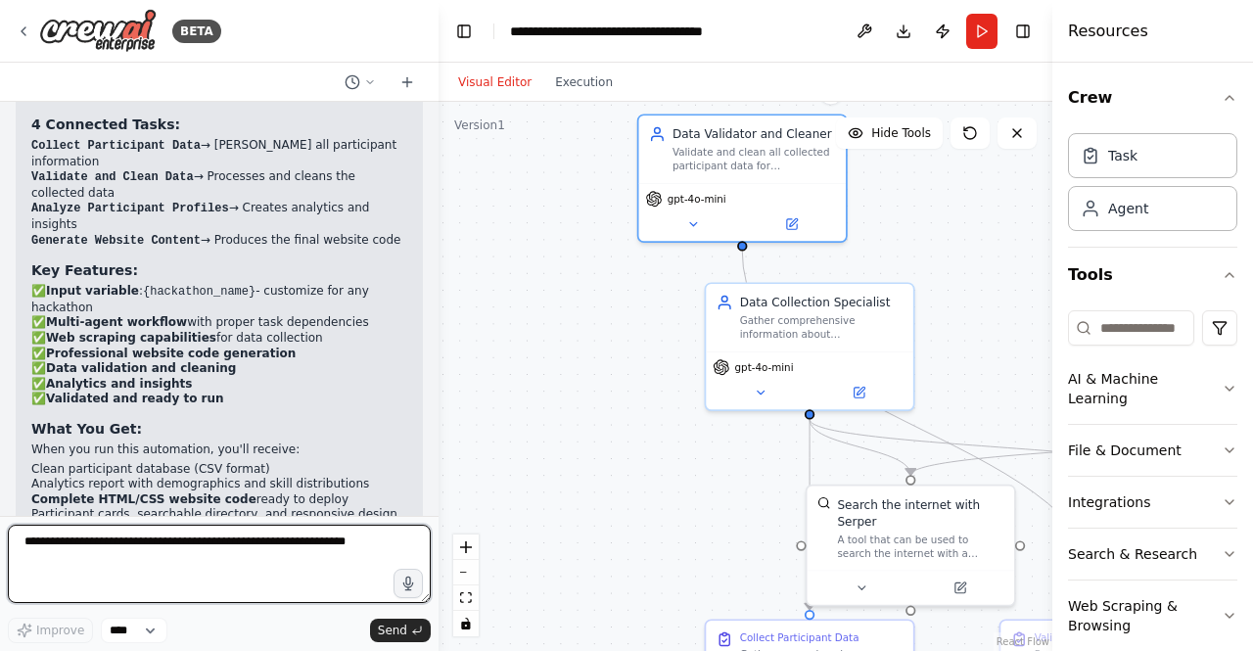
click at [157, 565] on textarea at bounding box center [219, 563] width 423 height 78
type textarea "**********"
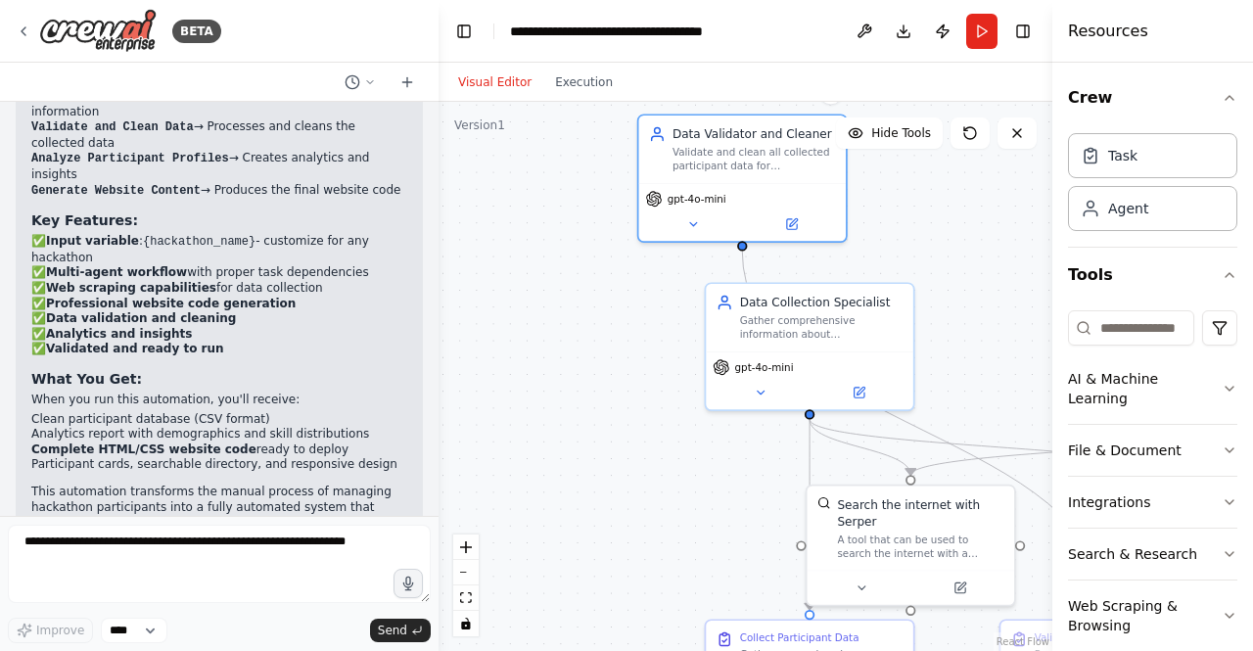
scroll to position [2800, 0]
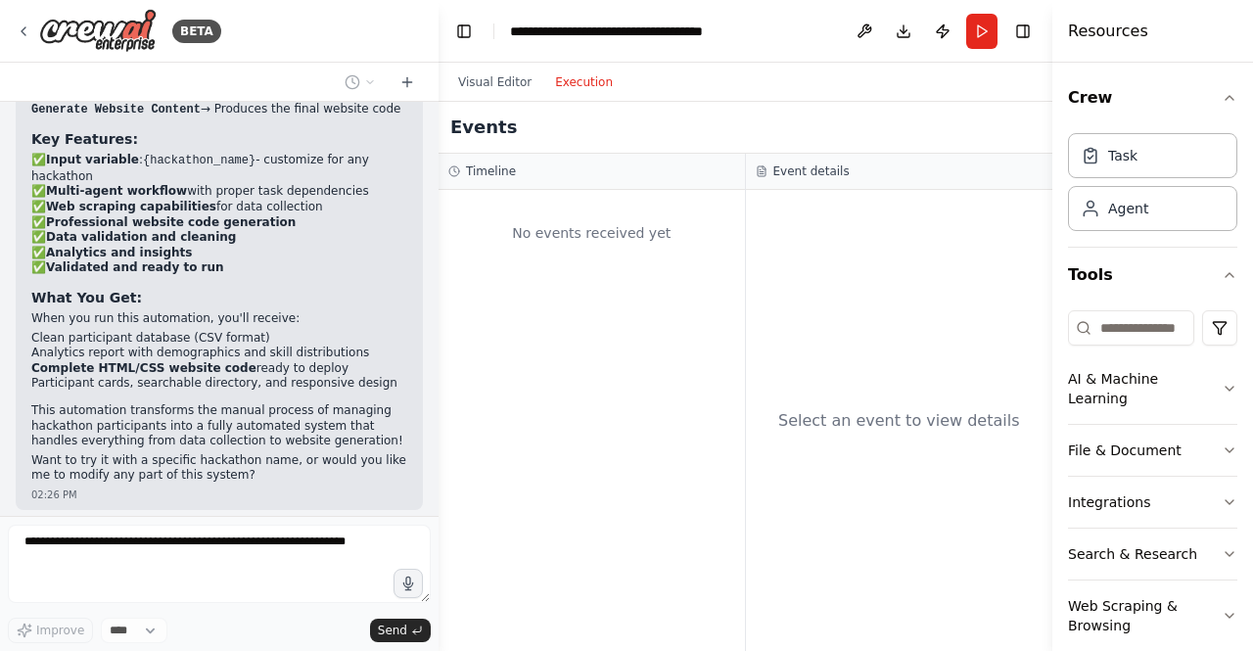
click at [571, 89] on button "Execution" at bounding box center [583, 81] width 81 height 23
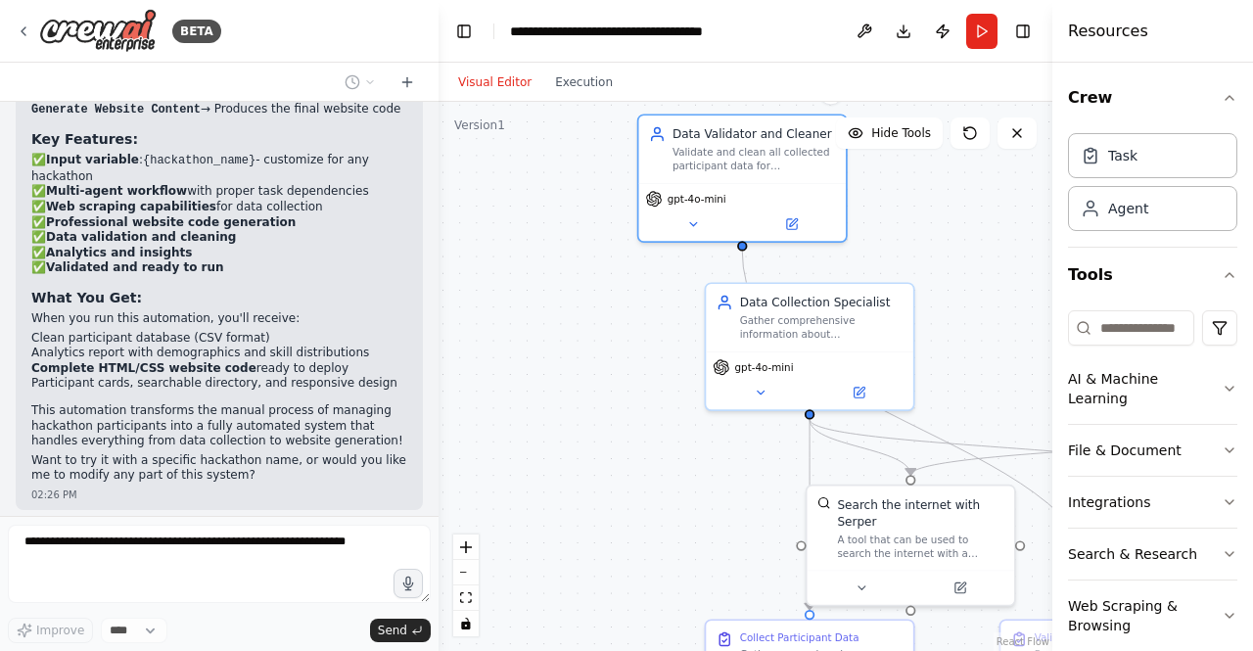
click at [509, 77] on button "Visual Editor" at bounding box center [494, 81] width 97 height 23
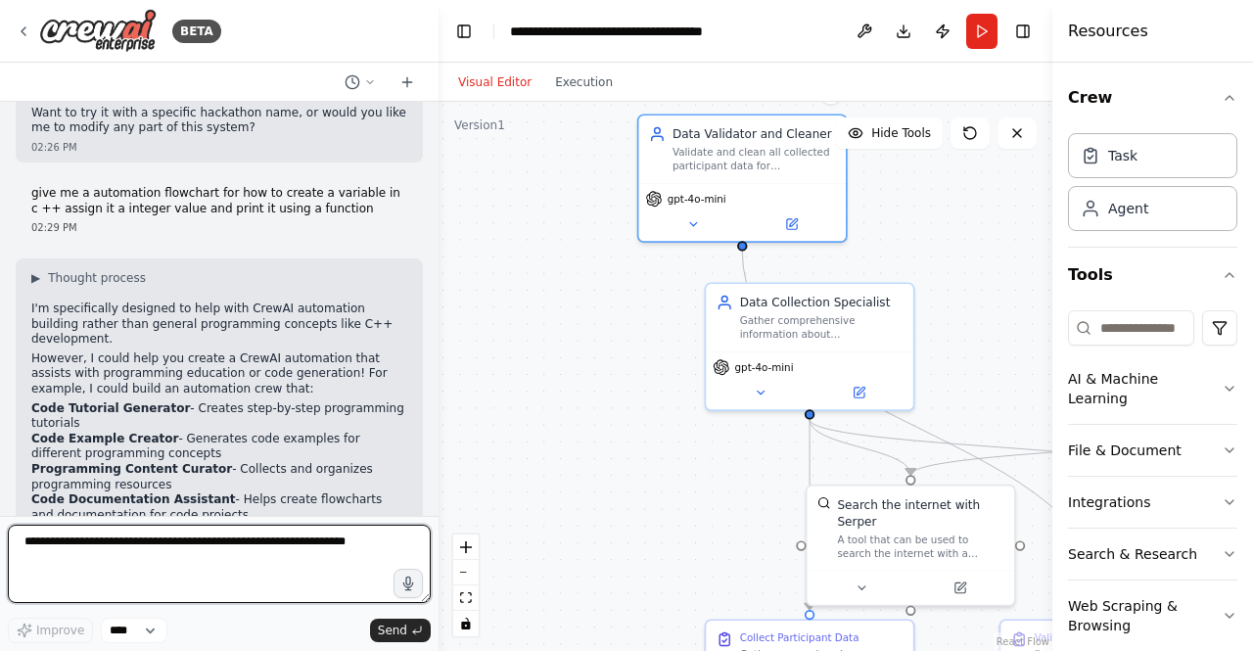
scroll to position [3163, 0]
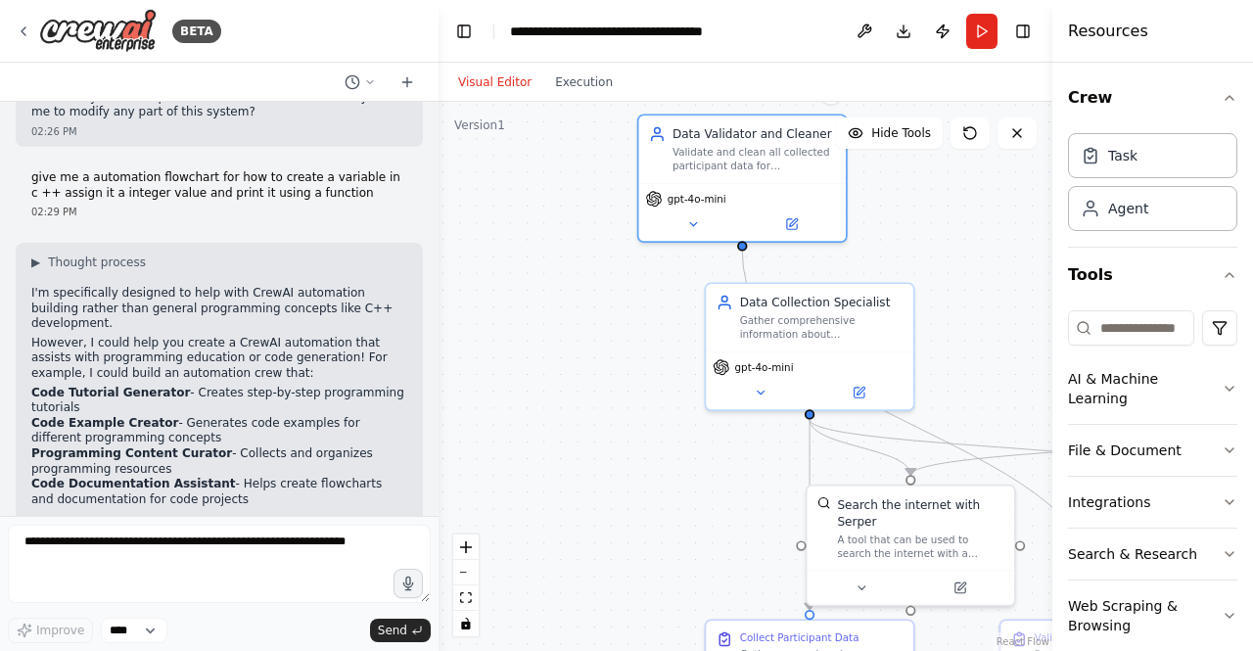
click at [141, 416] on li "Code Example Creator - Generates code examples for different programming concep…" at bounding box center [219, 431] width 376 height 30
click at [155, 446] on li "Programming Content Curator - Collects and organizes programming resources" at bounding box center [219, 461] width 376 height 30
click at [687, 34] on div "**********" at bounding box center [620, 32] width 220 height 20
click at [753, 25] on div "**********" at bounding box center [646, 32] width 272 height 20
click at [763, 24] on div "**********" at bounding box center [646, 32] width 272 height 20
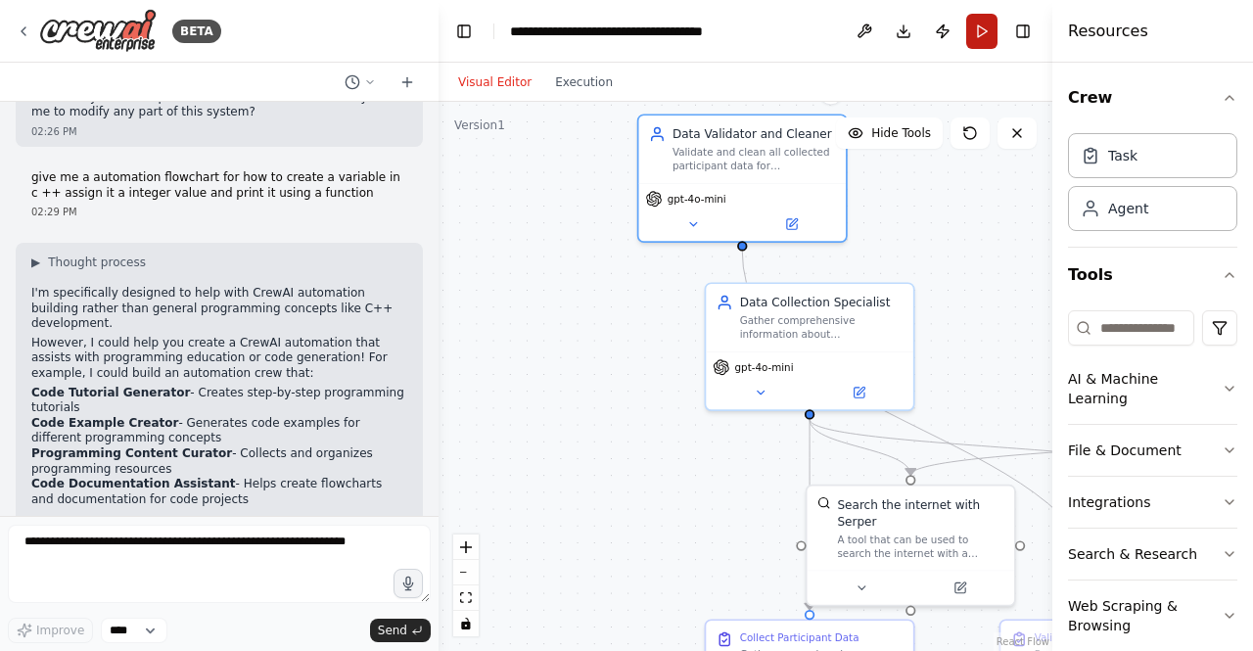
click at [980, 42] on button "Run" at bounding box center [981, 31] width 31 height 35
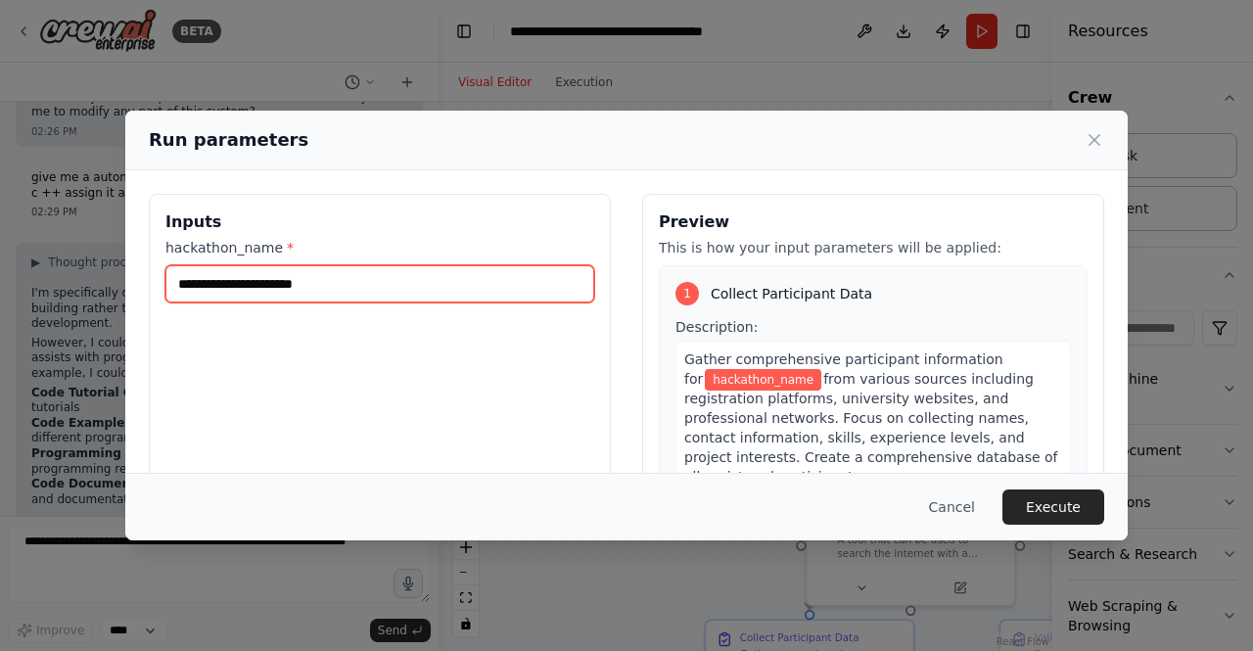
click at [391, 273] on input "hackathon_name *" at bounding box center [379, 283] width 429 height 37
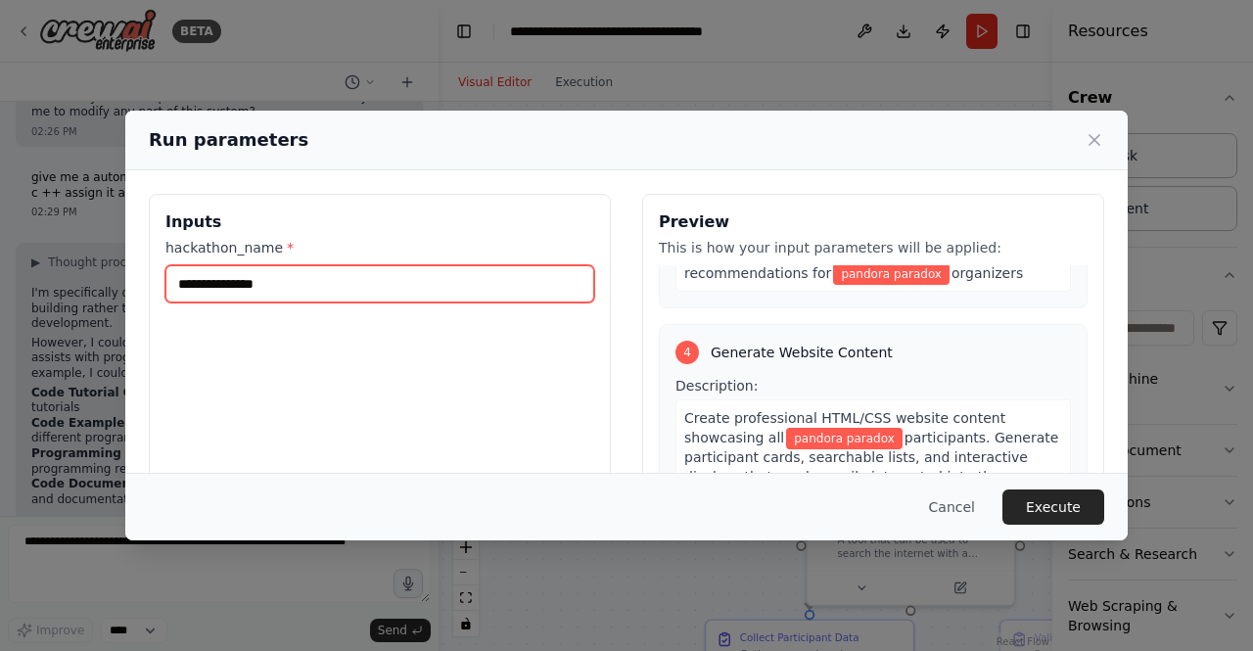
scroll to position [1116, 0]
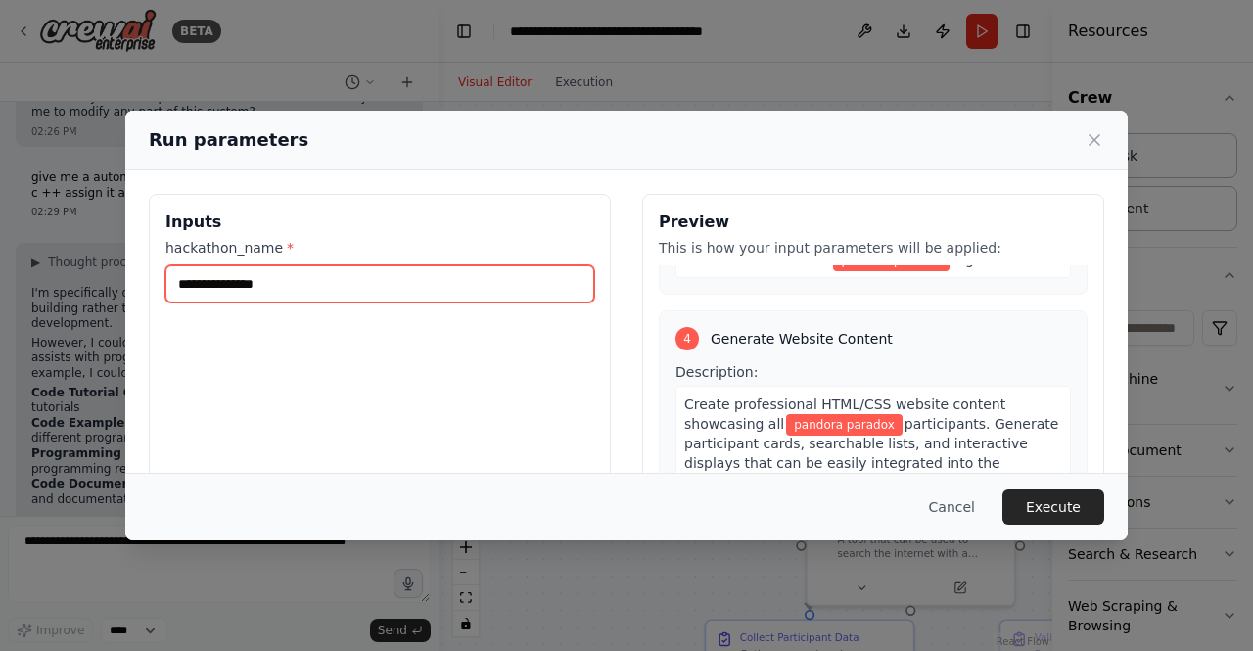
type input "**********"
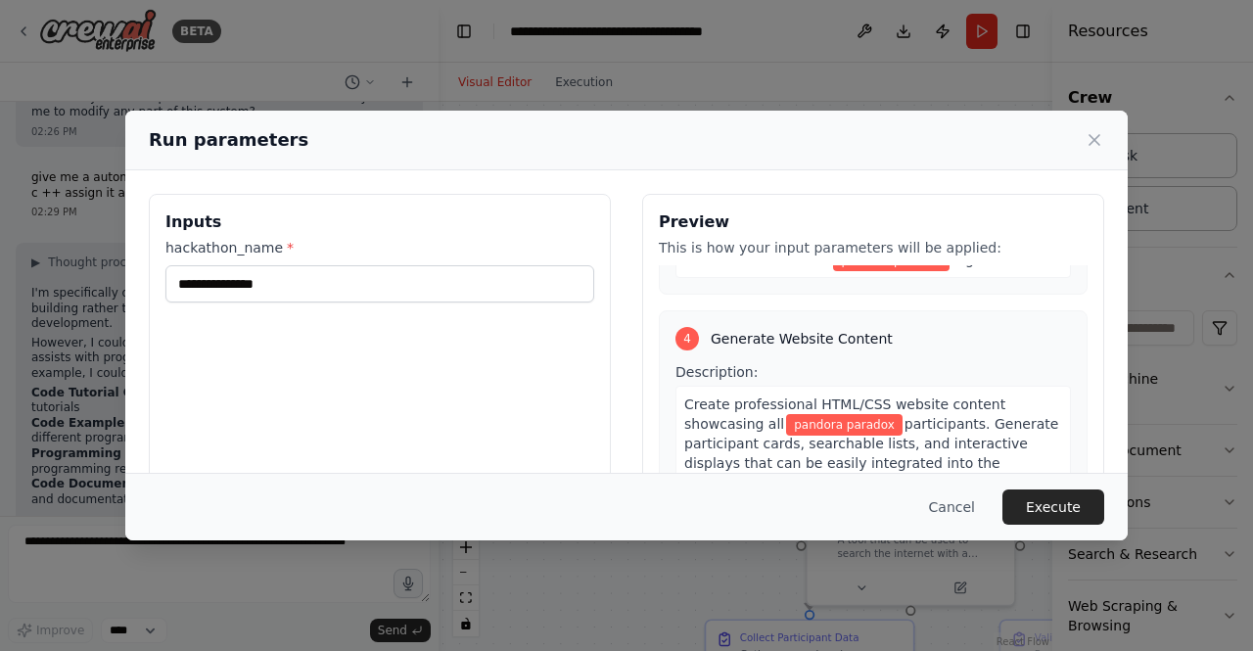
click at [1117, 136] on div "Run parameters" at bounding box center [626, 141] width 1002 height 60
click at [1103, 136] on icon at bounding box center [1094, 140] width 20 height 20
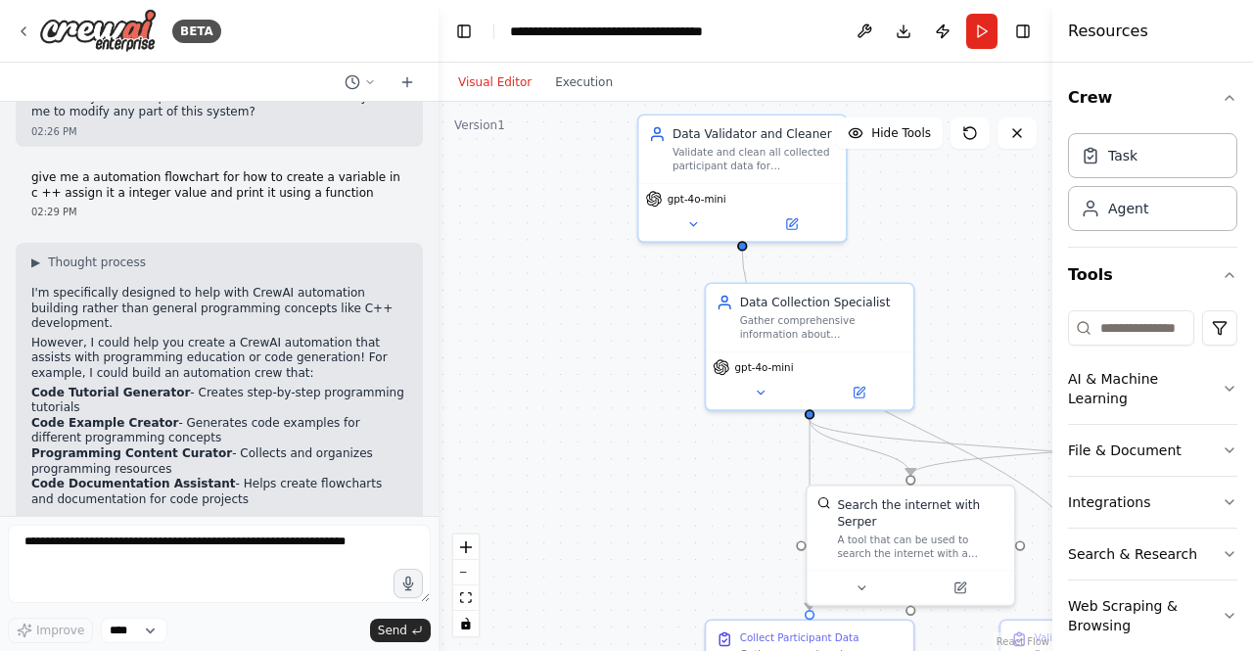
click at [554, 94] on div "Visual Editor Execution" at bounding box center [535, 82] width 178 height 39
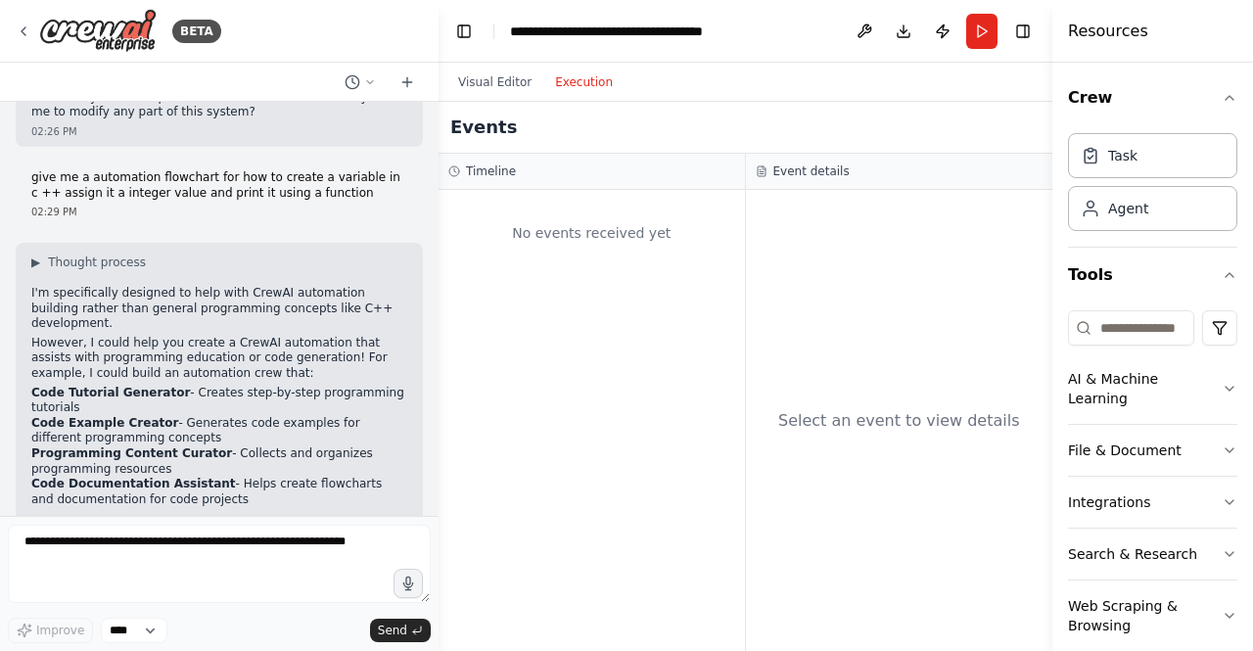
click at [554, 91] on button "Execution" at bounding box center [583, 81] width 81 height 23
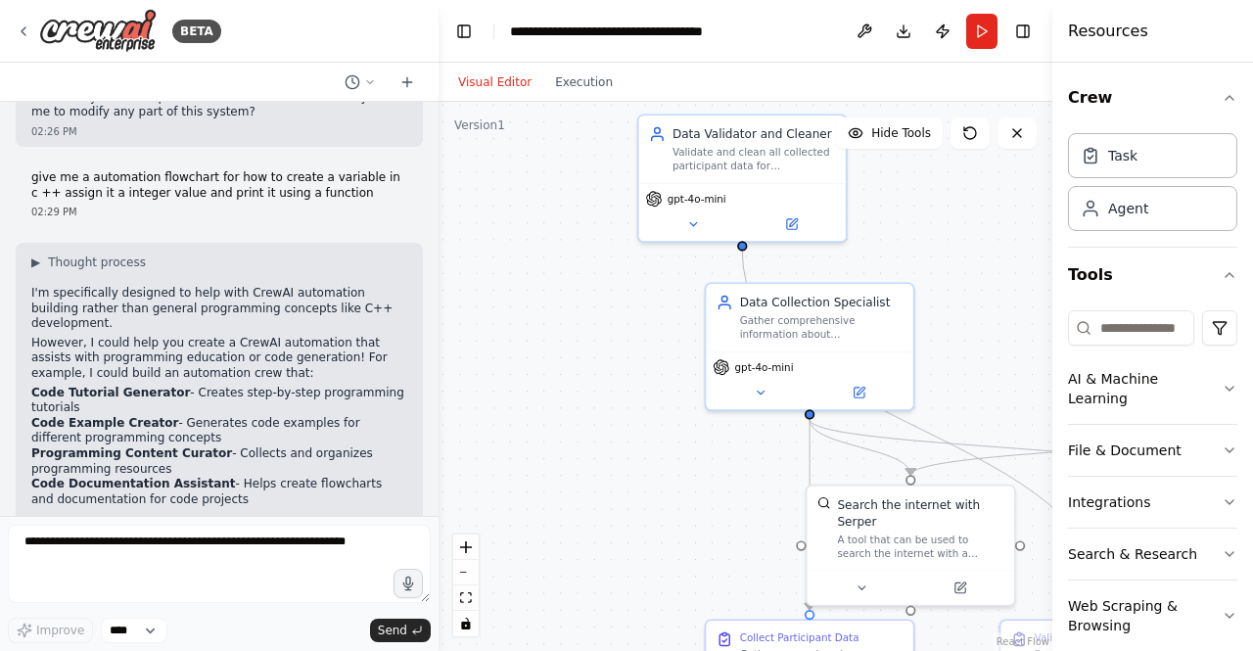
click at [504, 91] on button "Visual Editor" at bounding box center [494, 81] width 97 height 23
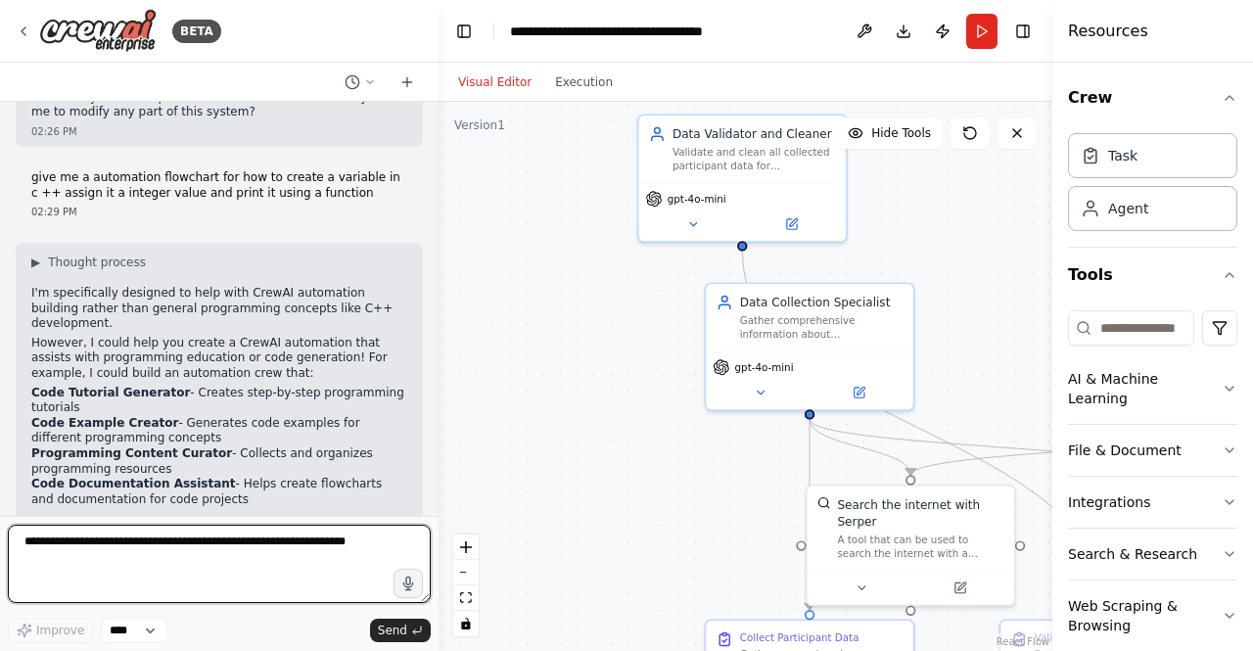
click at [114, 528] on textarea at bounding box center [219, 563] width 423 height 78
type textarea "**********"
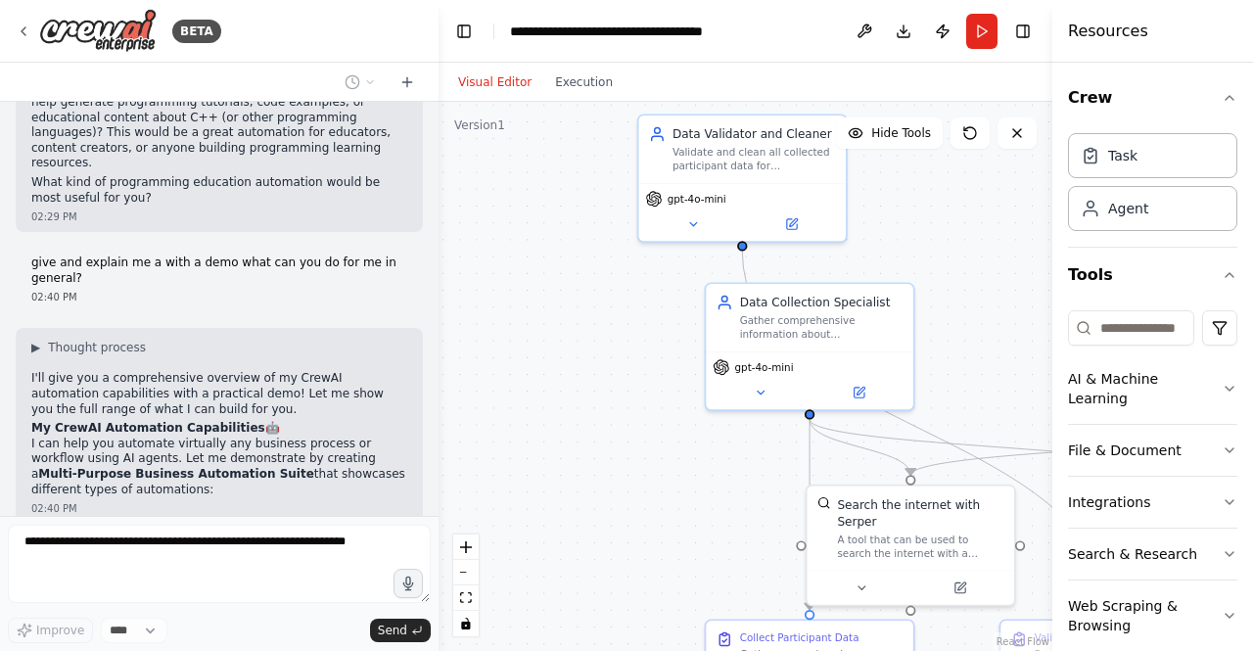
scroll to position [3650, 0]
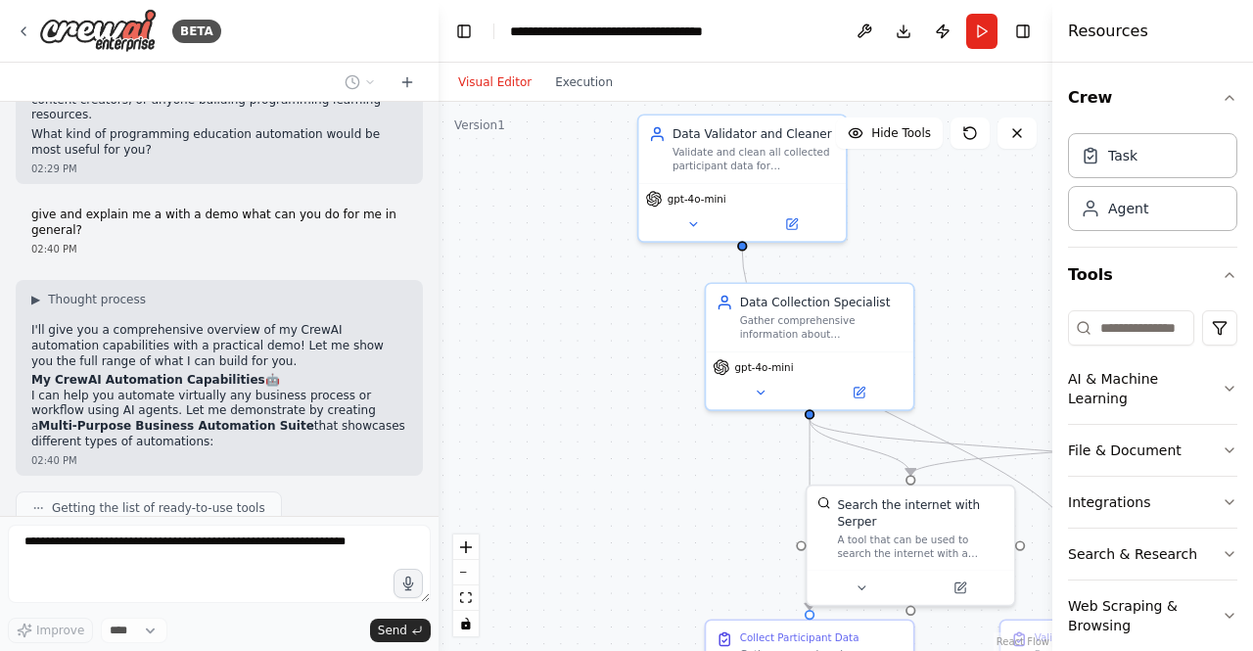
click at [308, 491] on div "Getting the list of ready-to-use tools" at bounding box center [219, 507] width 407 height 33
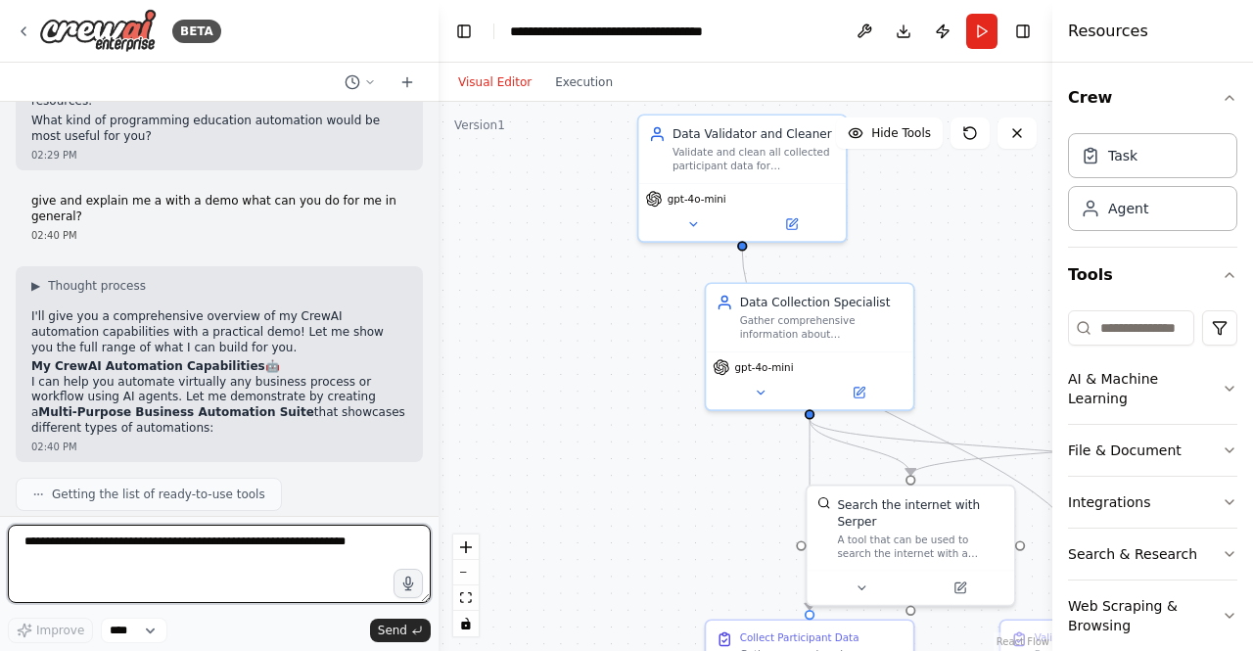
click at [128, 550] on textarea at bounding box center [219, 563] width 423 height 78
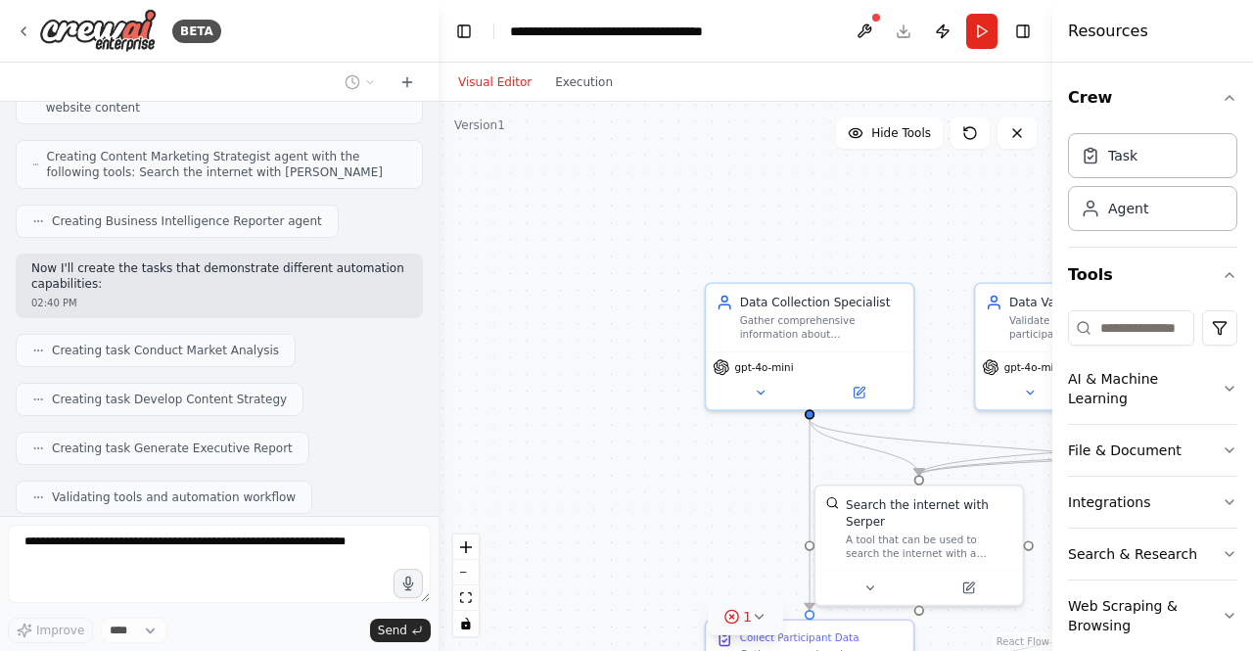
scroll to position [4356, 0]
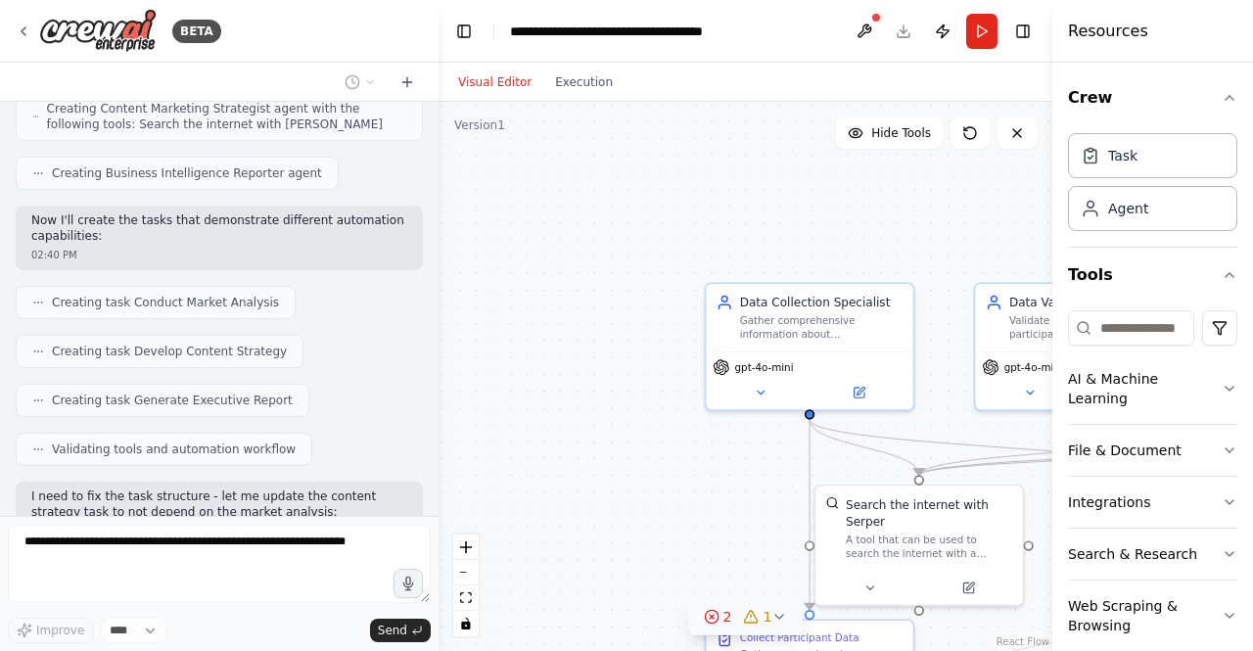
click at [724, 616] on div "2" at bounding box center [718, 617] width 28 height 20
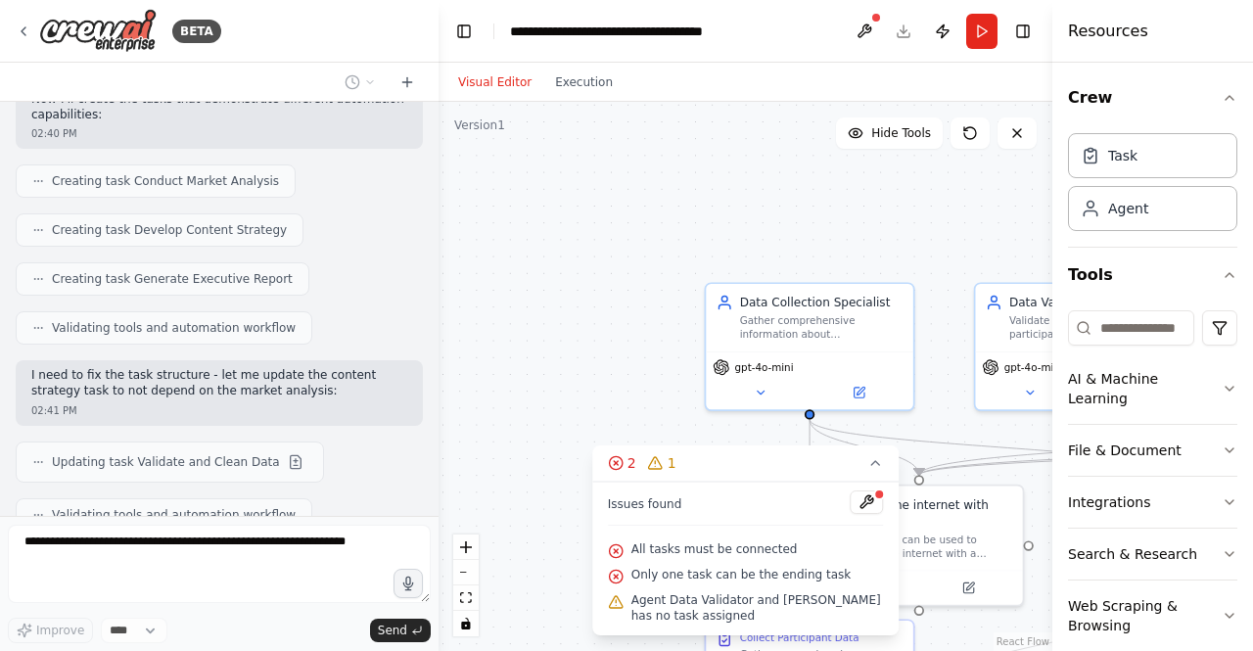
scroll to position [4493, 0]
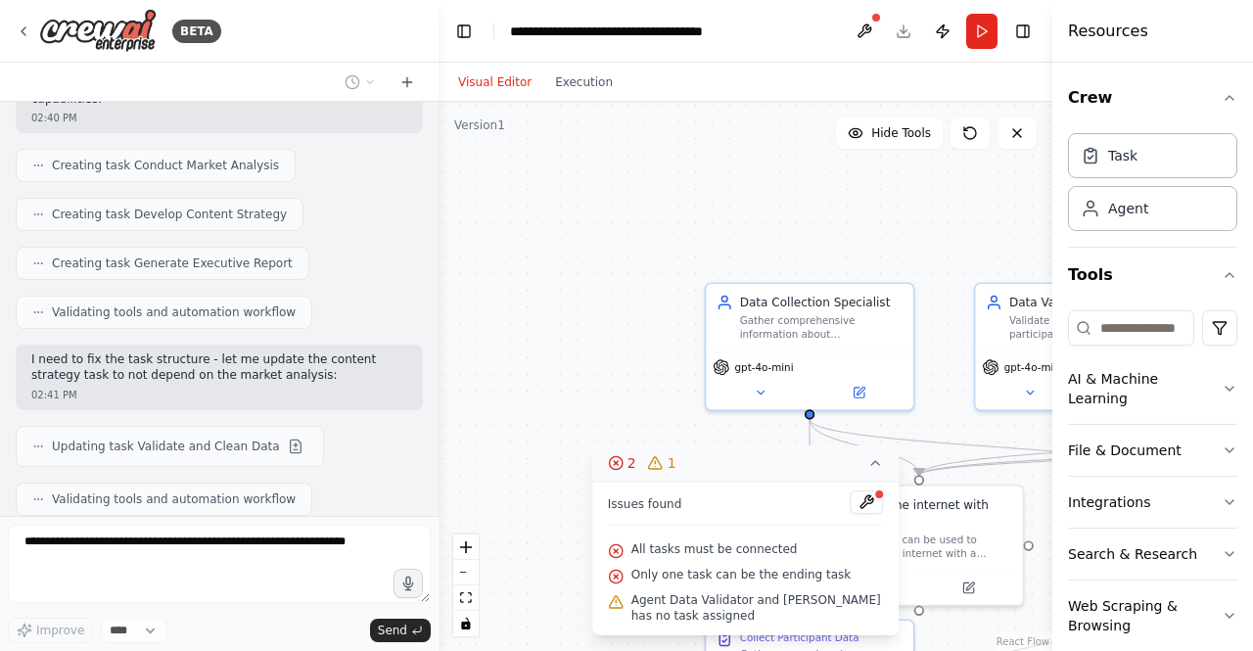
click at [656, 467] on icon at bounding box center [656, 463] width 16 height 16
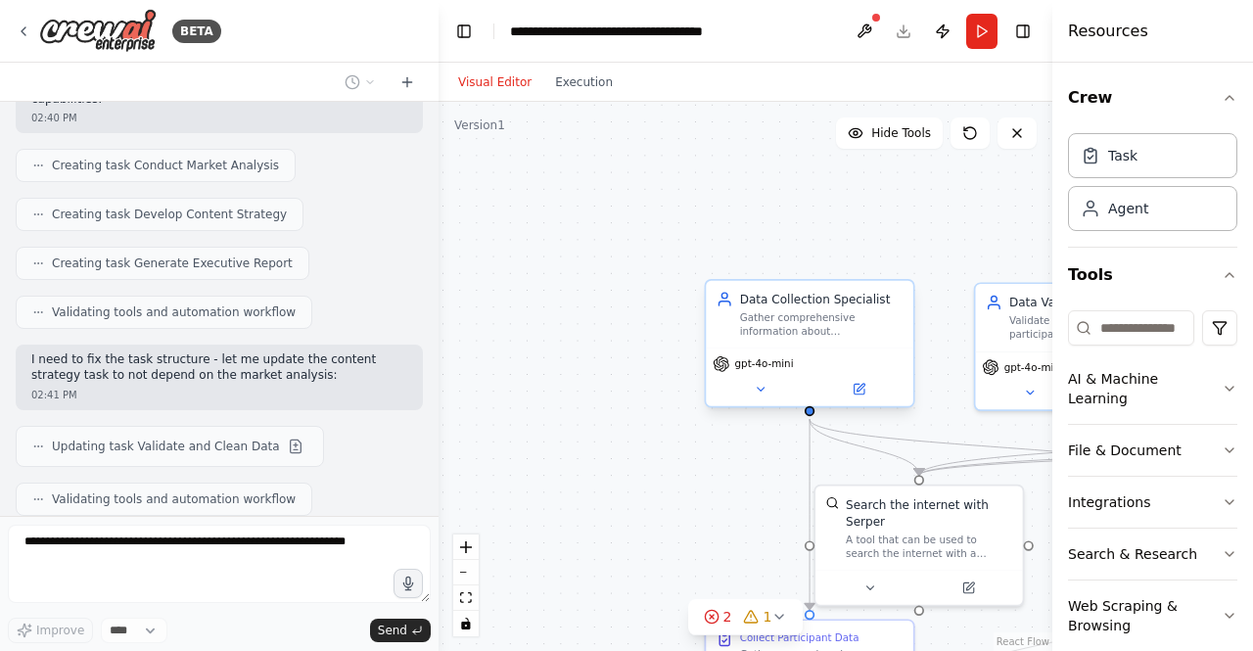
click at [781, 402] on div "gpt-4o-mini" at bounding box center [809, 376] width 207 height 58
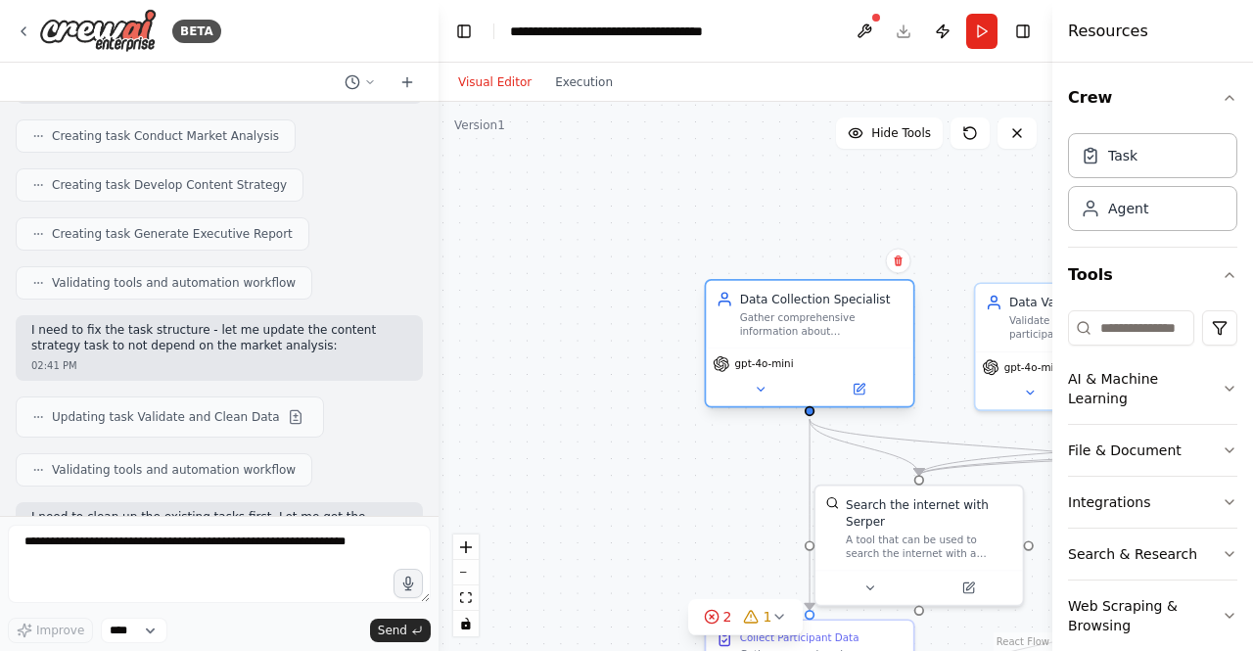
click at [804, 367] on div "gpt-4o-mini" at bounding box center [809, 363] width 194 height 17
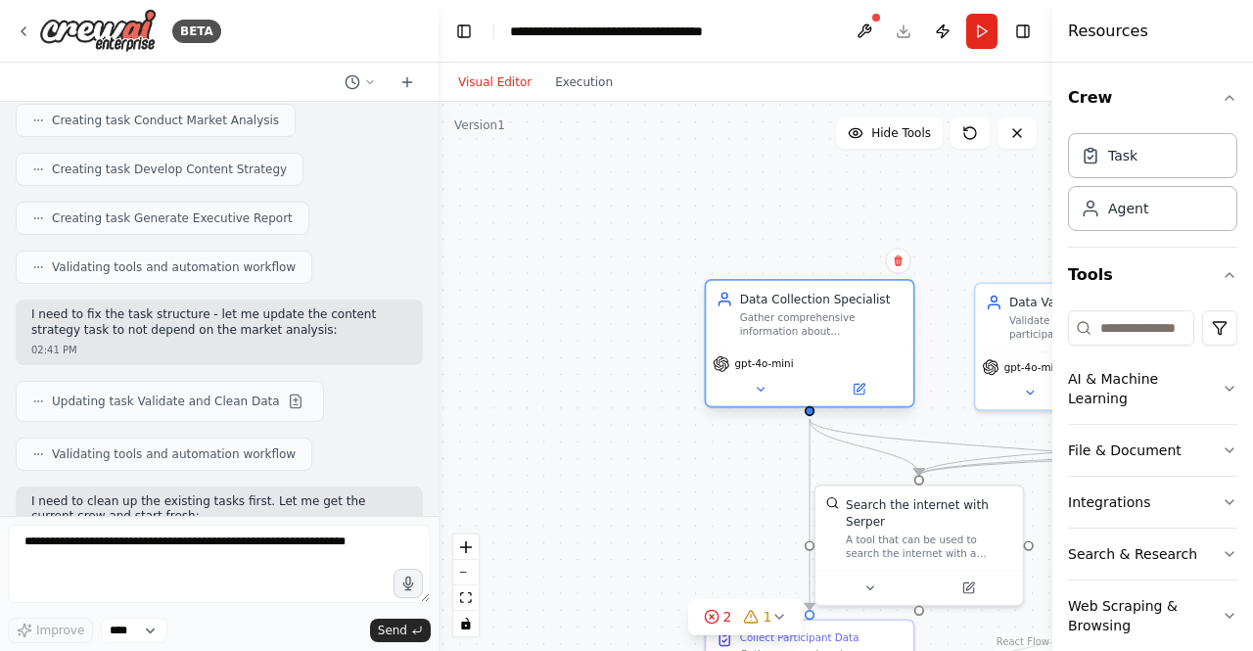
click at [804, 367] on div "gpt-4o-mini" at bounding box center [809, 363] width 194 height 17
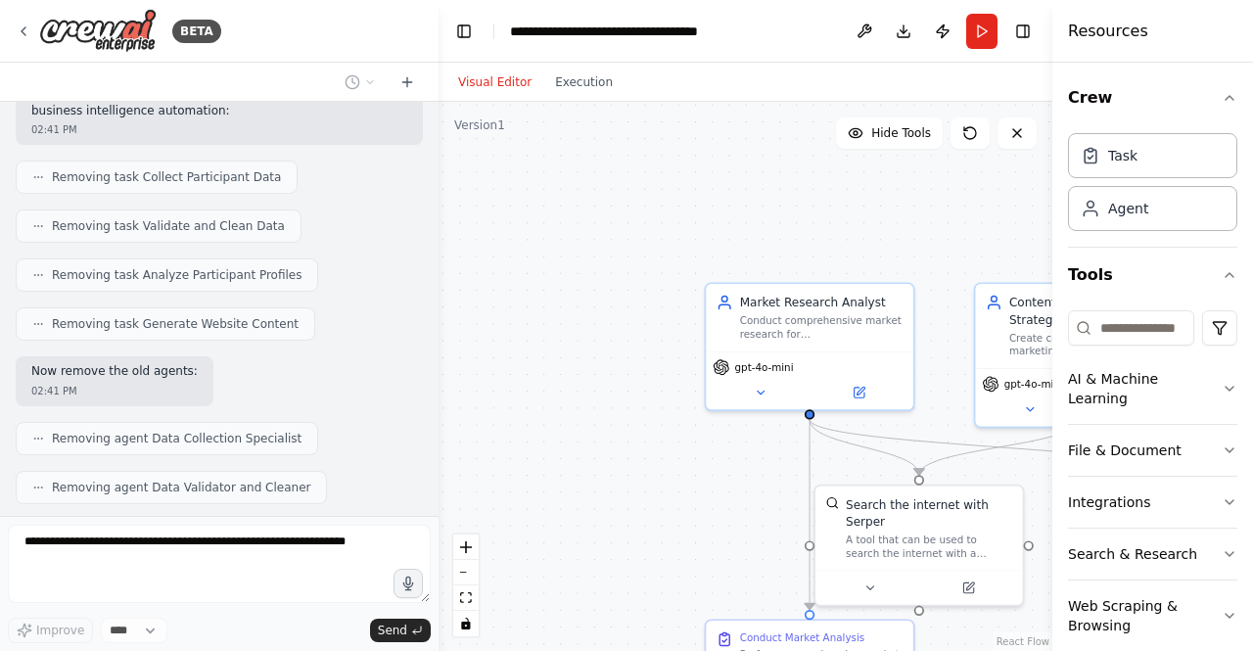
scroll to position [5153, 0]
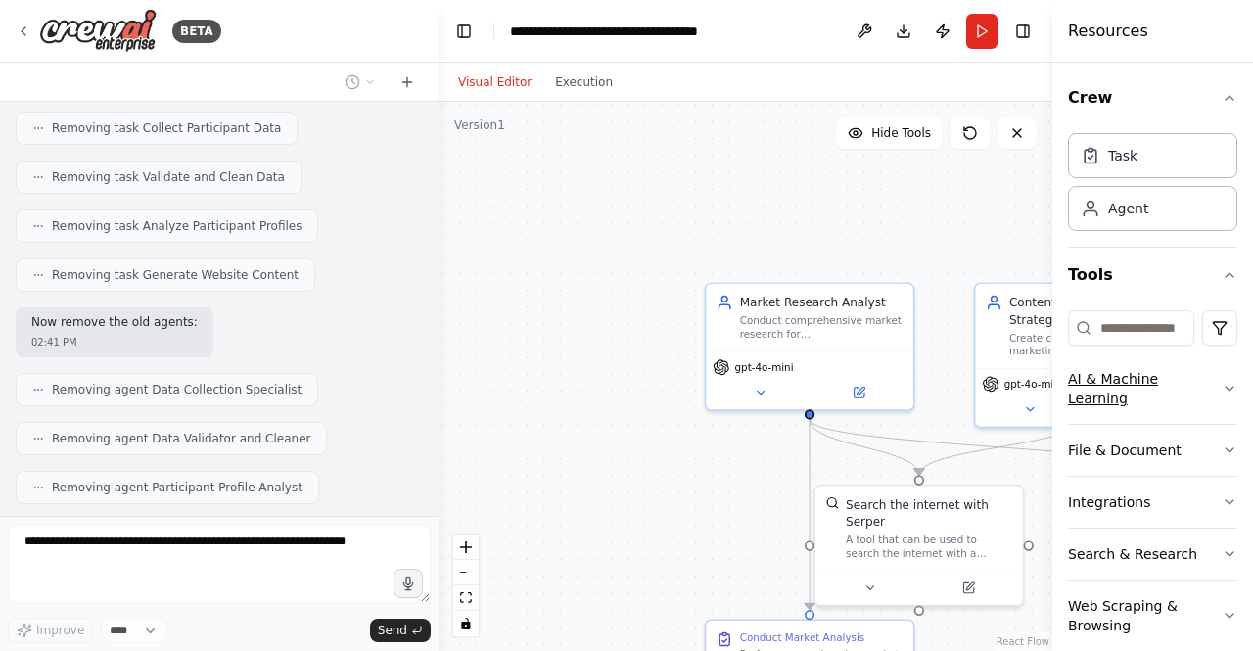
click at [1221, 393] on icon "button" at bounding box center [1229, 389] width 16 height 16
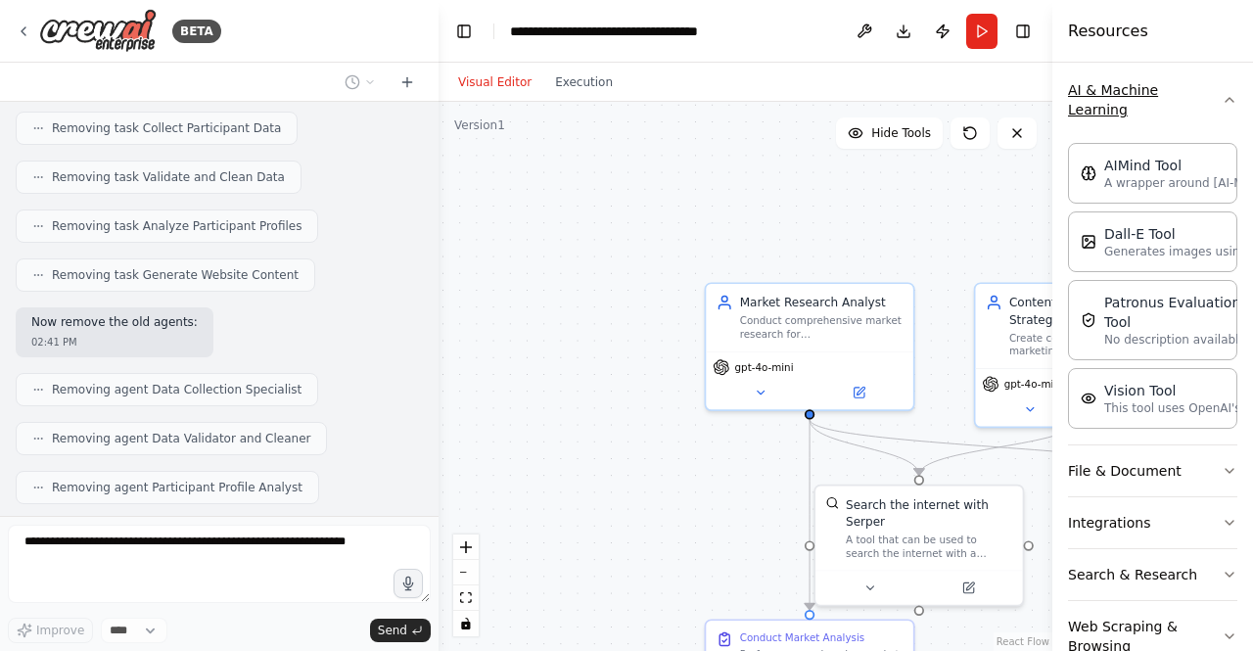
scroll to position [294, 0]
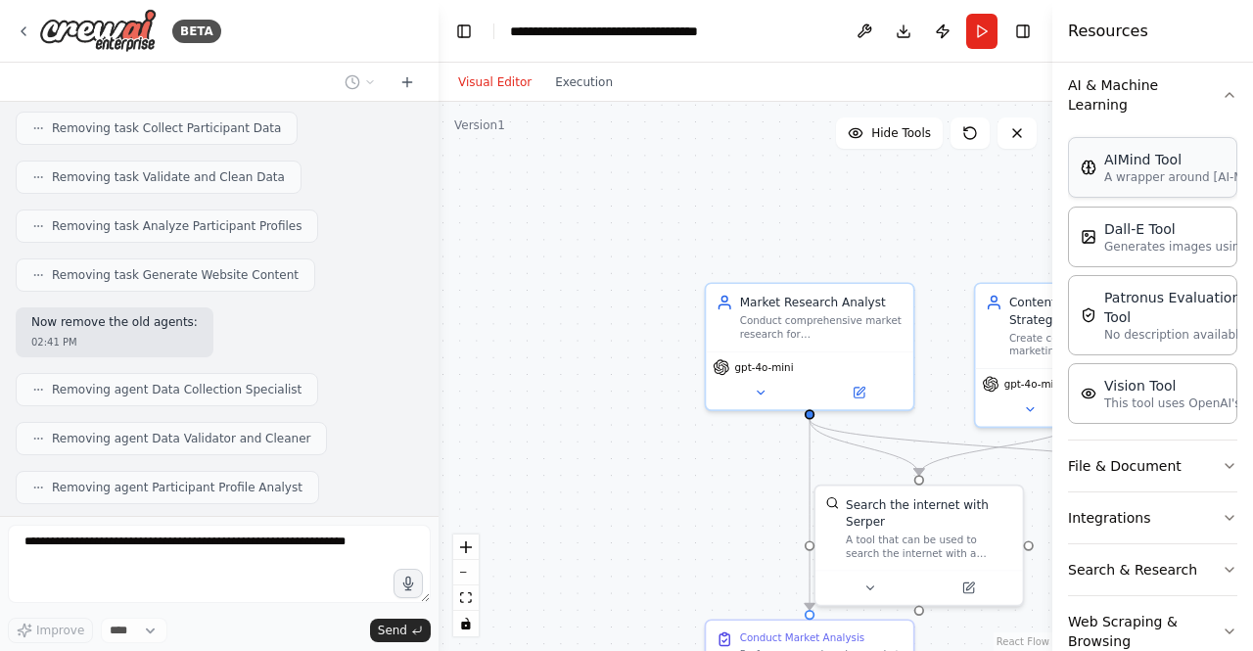
click at [1150, 177] on p "A wrapper around [AI-Minds](https://mindsdb.com/minds). Useful for when you nee…" at bounding box center [1211, 177] width 215 height 16
click at [1114, 179] on p "A wrapper around [AI-Minds](https://mindsdb.com/minds). Useful for when you nee…" at bounding box center [1211, 177] width 215 height 16
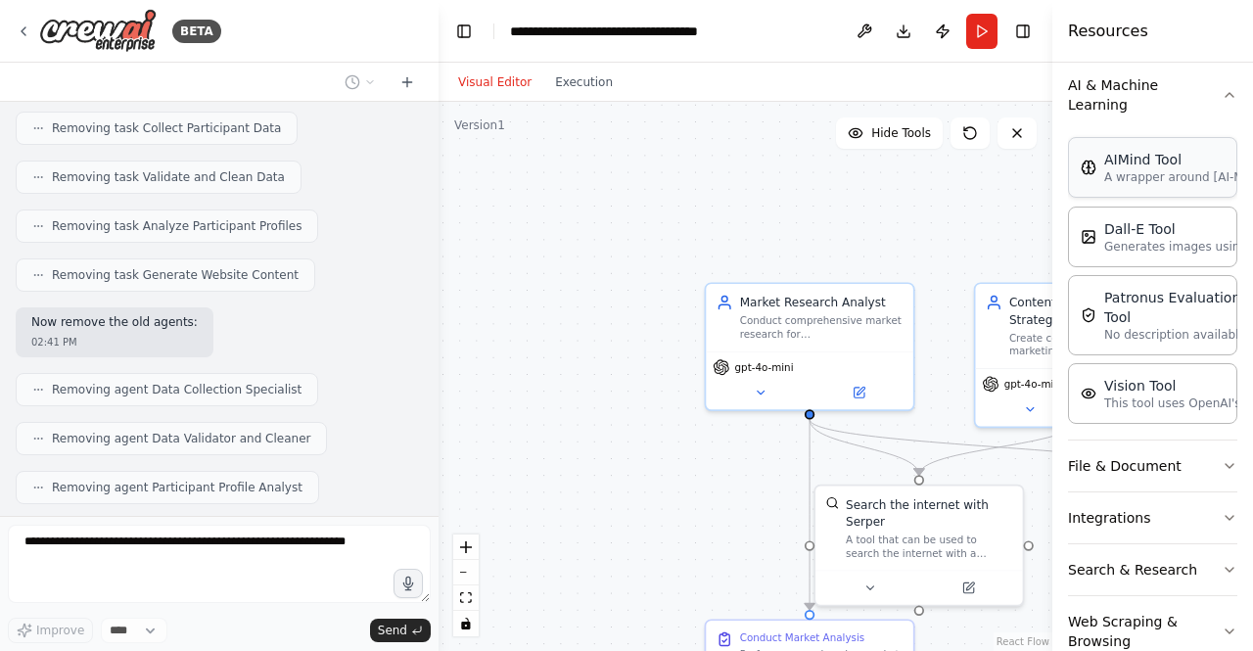
click at [1114, 179] on p "A wrapper around [AI-Minds](https://mindsdb.com/minds). Useful for when you nee…" at bounding box center [1211, 177] width 215 height 16
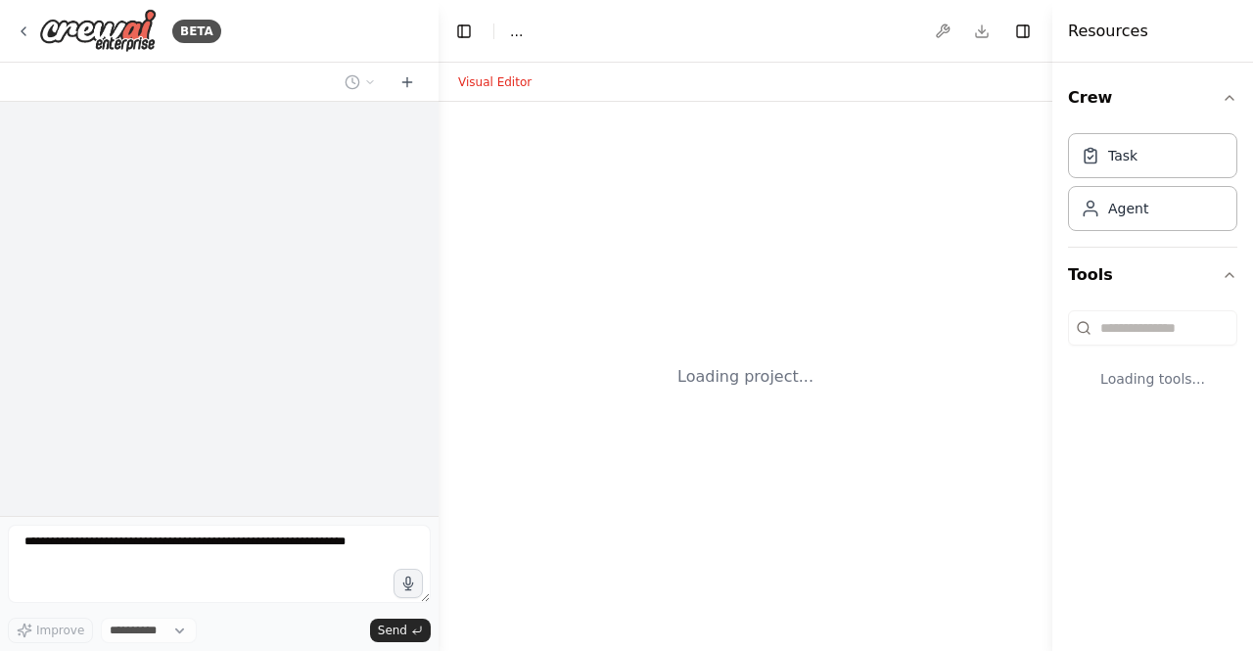
select select "****"
